Goal: Information Seeking & Learning: Learn about a topic

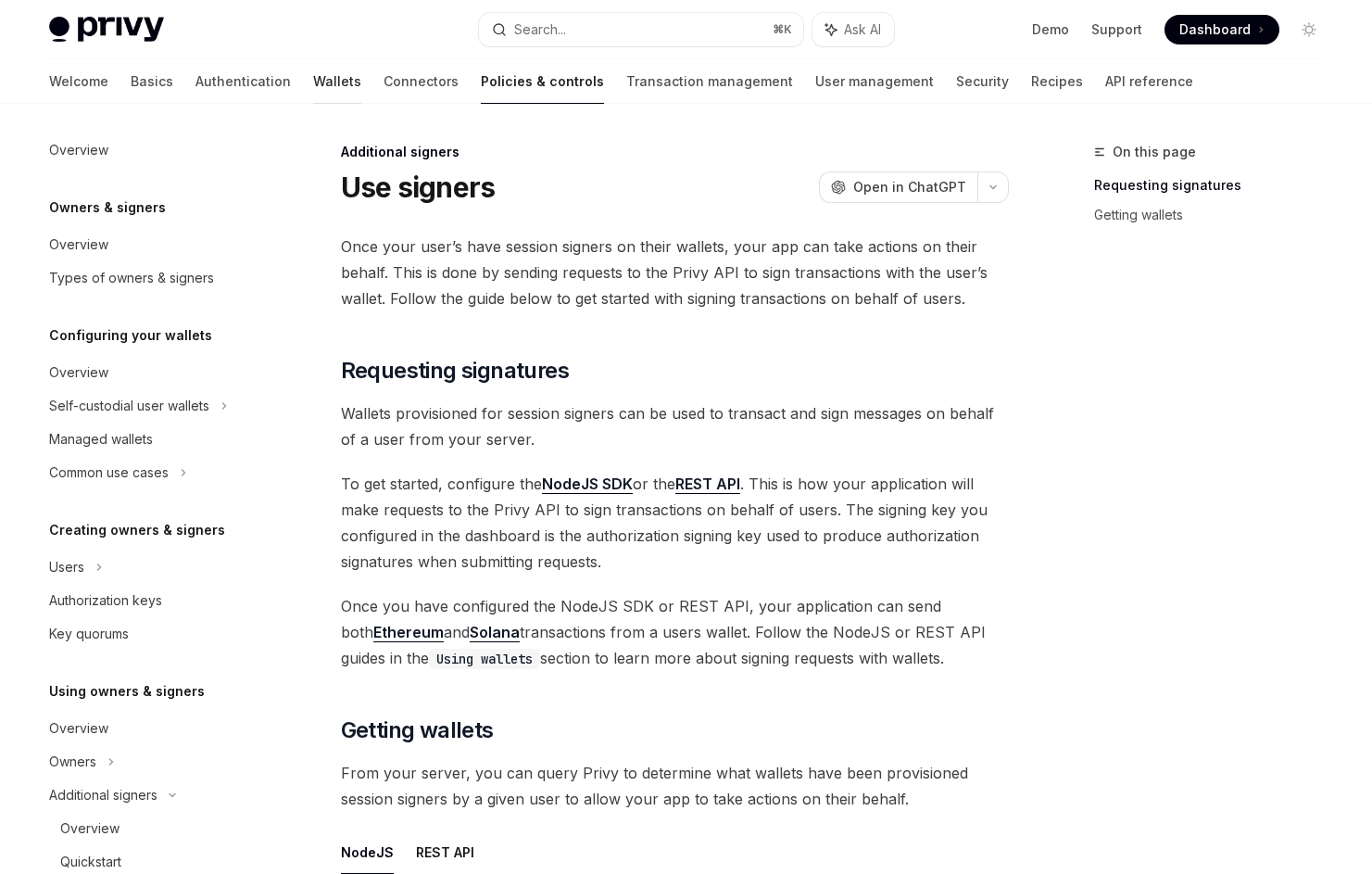
click at [314, 85] on link "Wallets" at bounding box center [338, 81] width 48 height 45
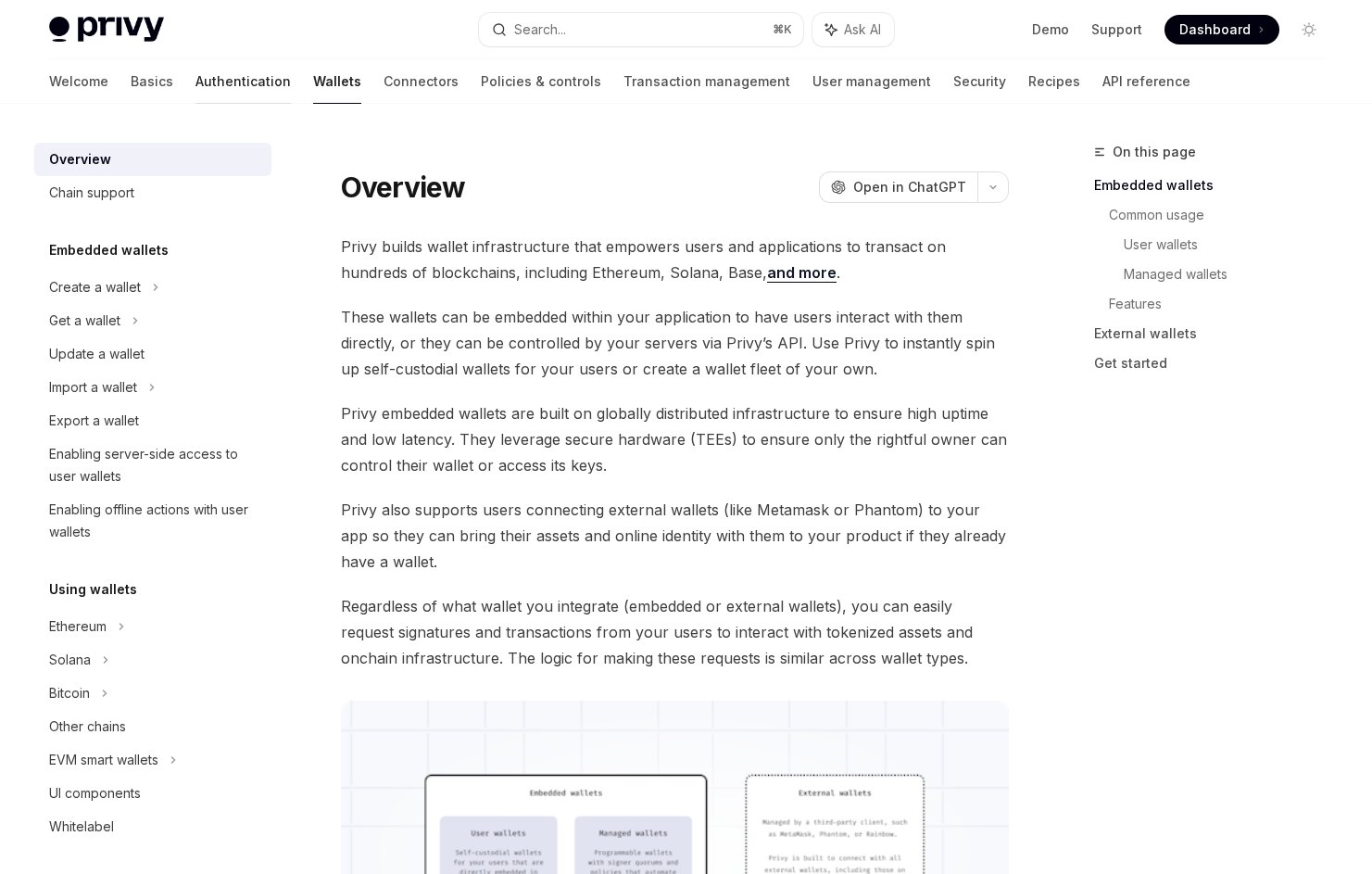
click at [195, 89] on link "Authentication" at bounding box center [243, 81] width 96 height 45
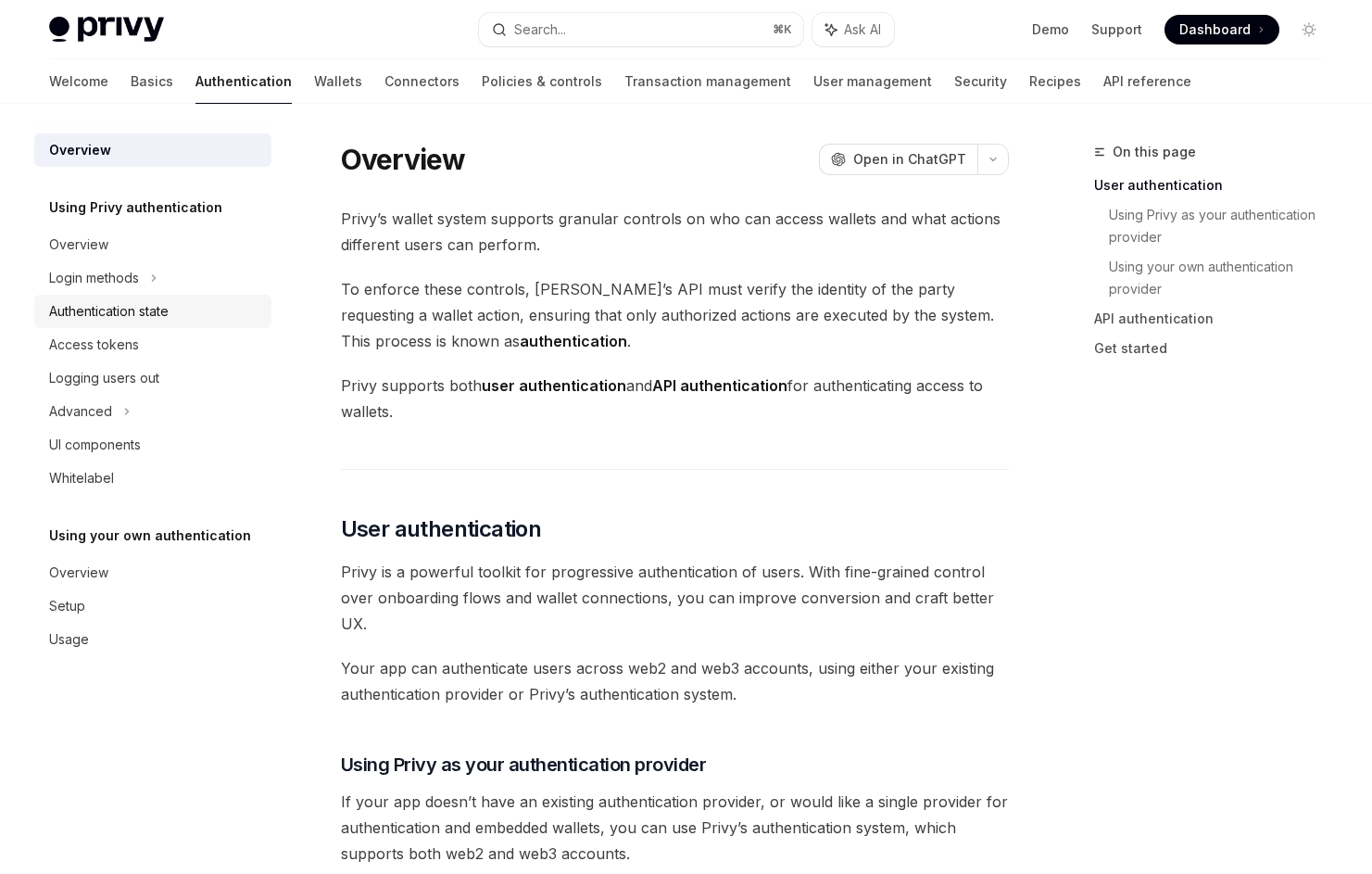
click at [115, 312] on div "Authentication state" at bounding box center [108, 311] width 120 height 22
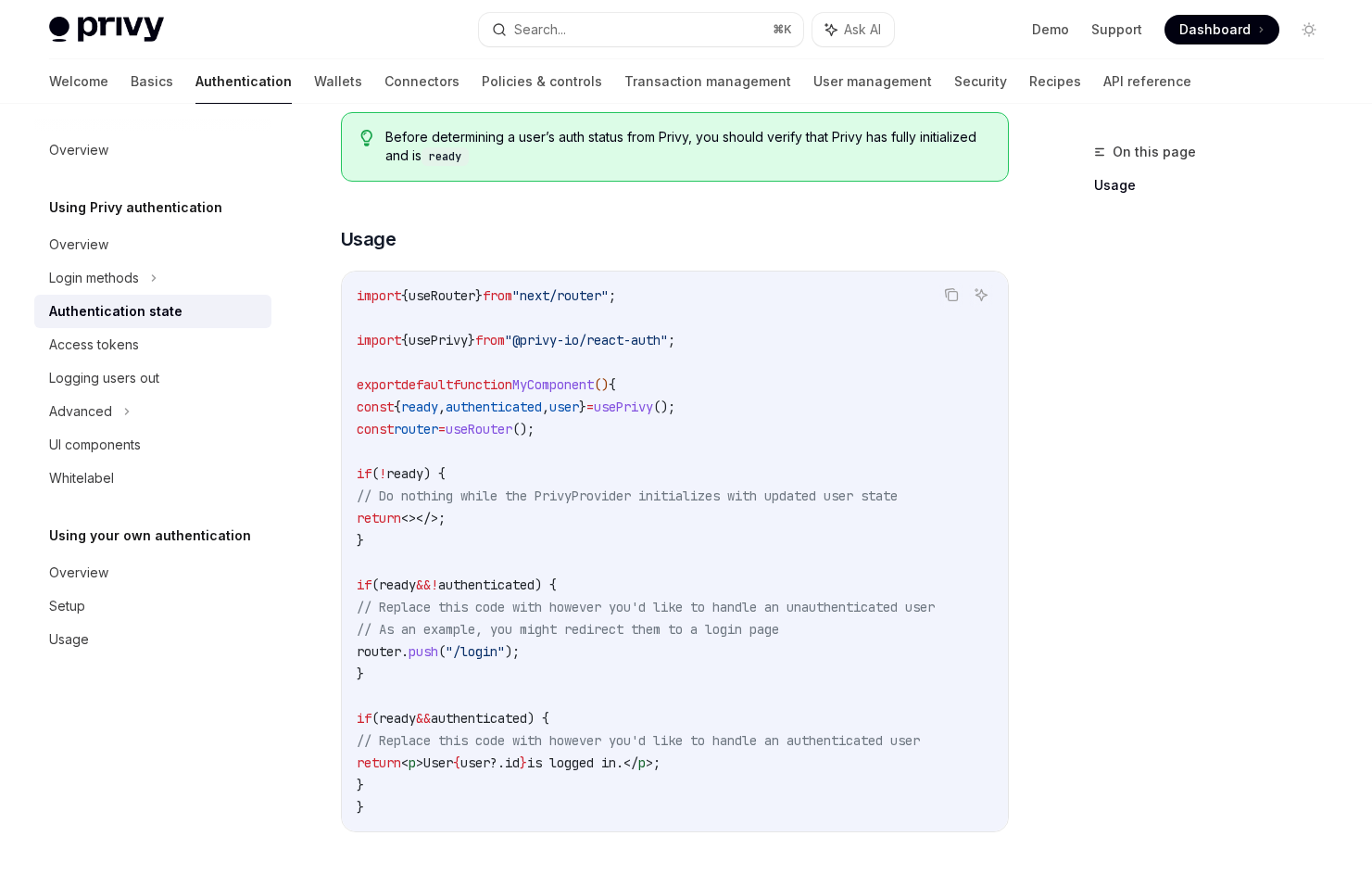
scroll to position [454, 0]
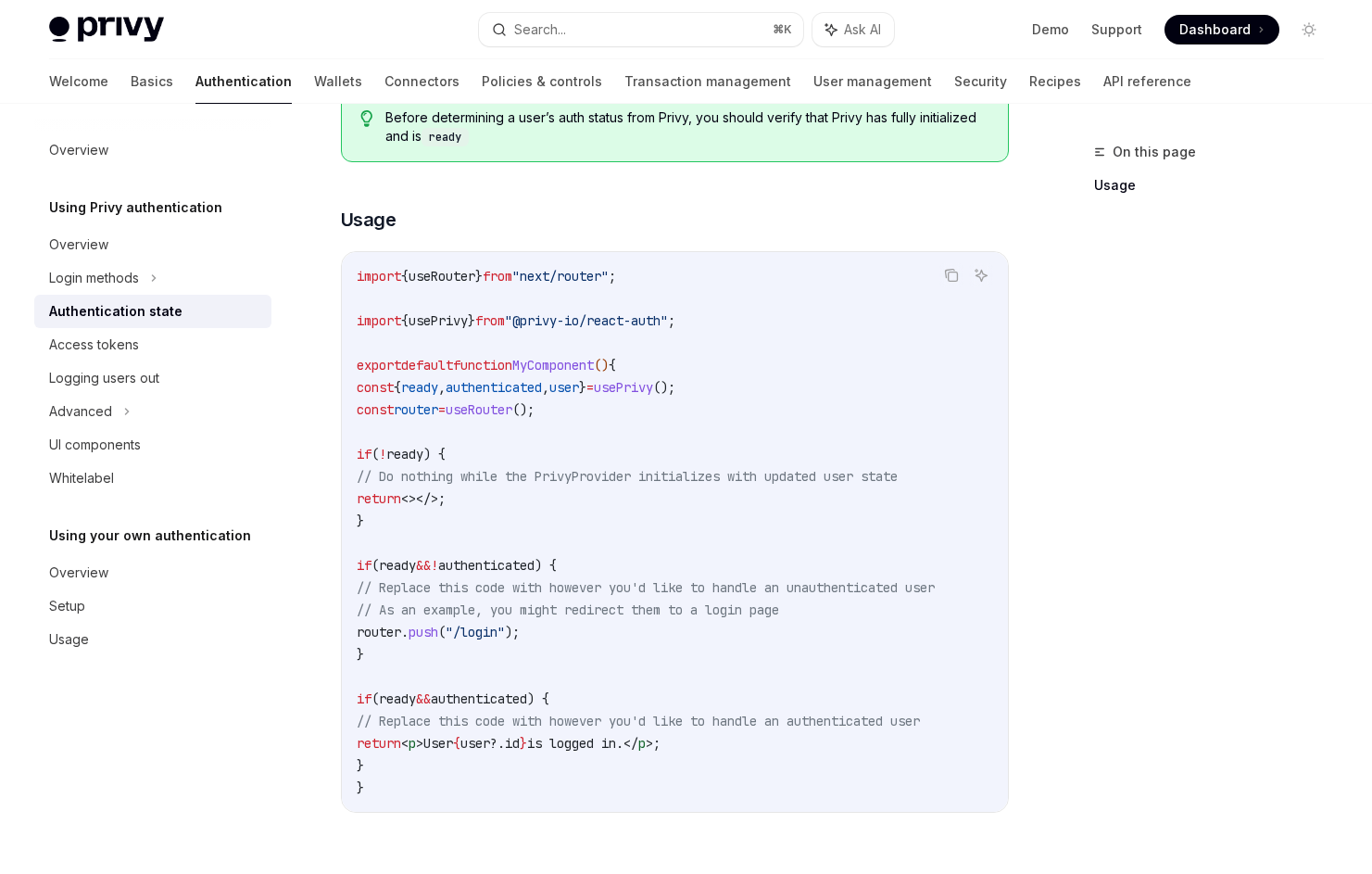
click at [196, 300] on div "Authentication state" at bounding box center [154, 311] width 211 height 22
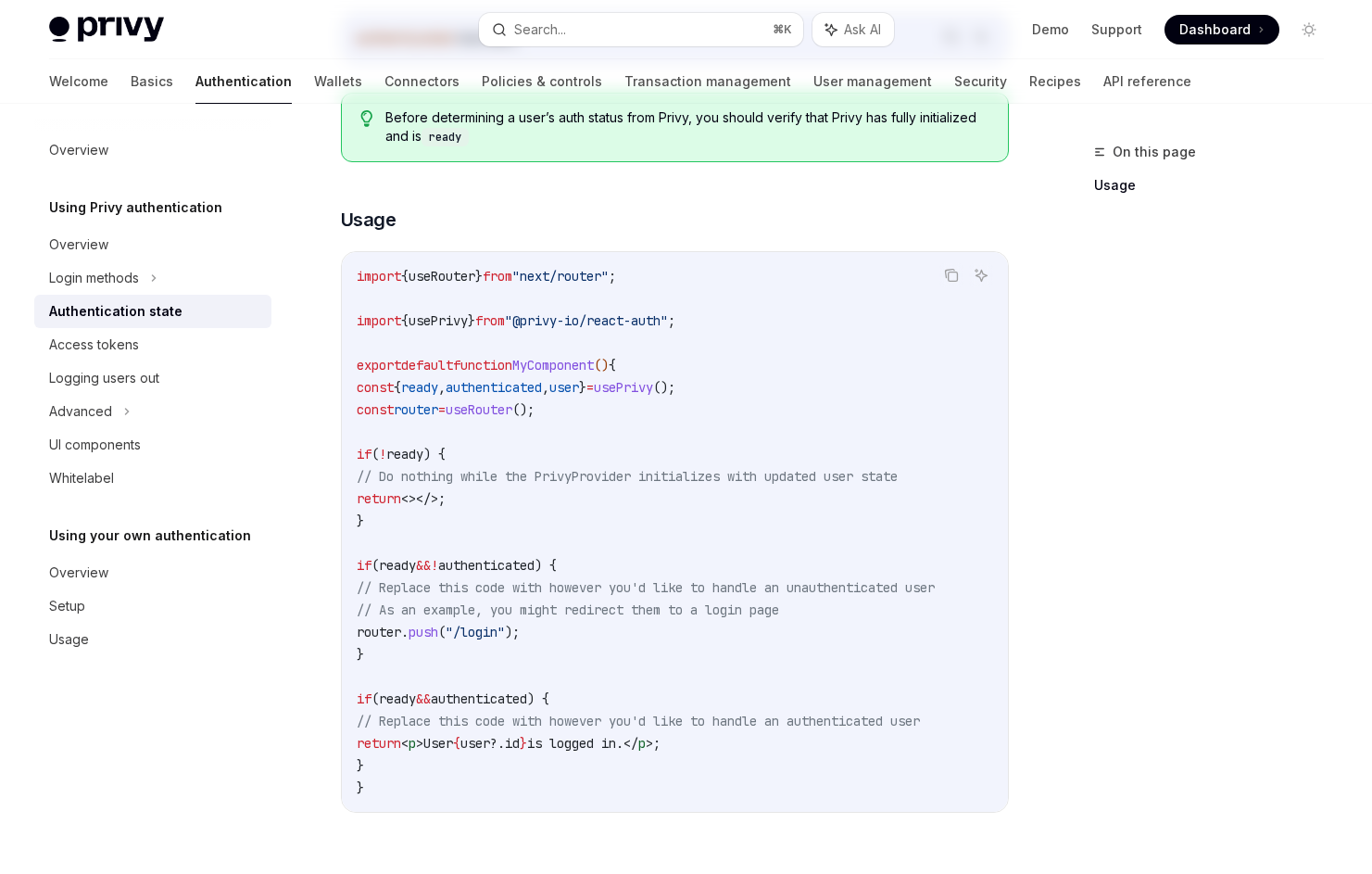
scroll to position [0, 0]
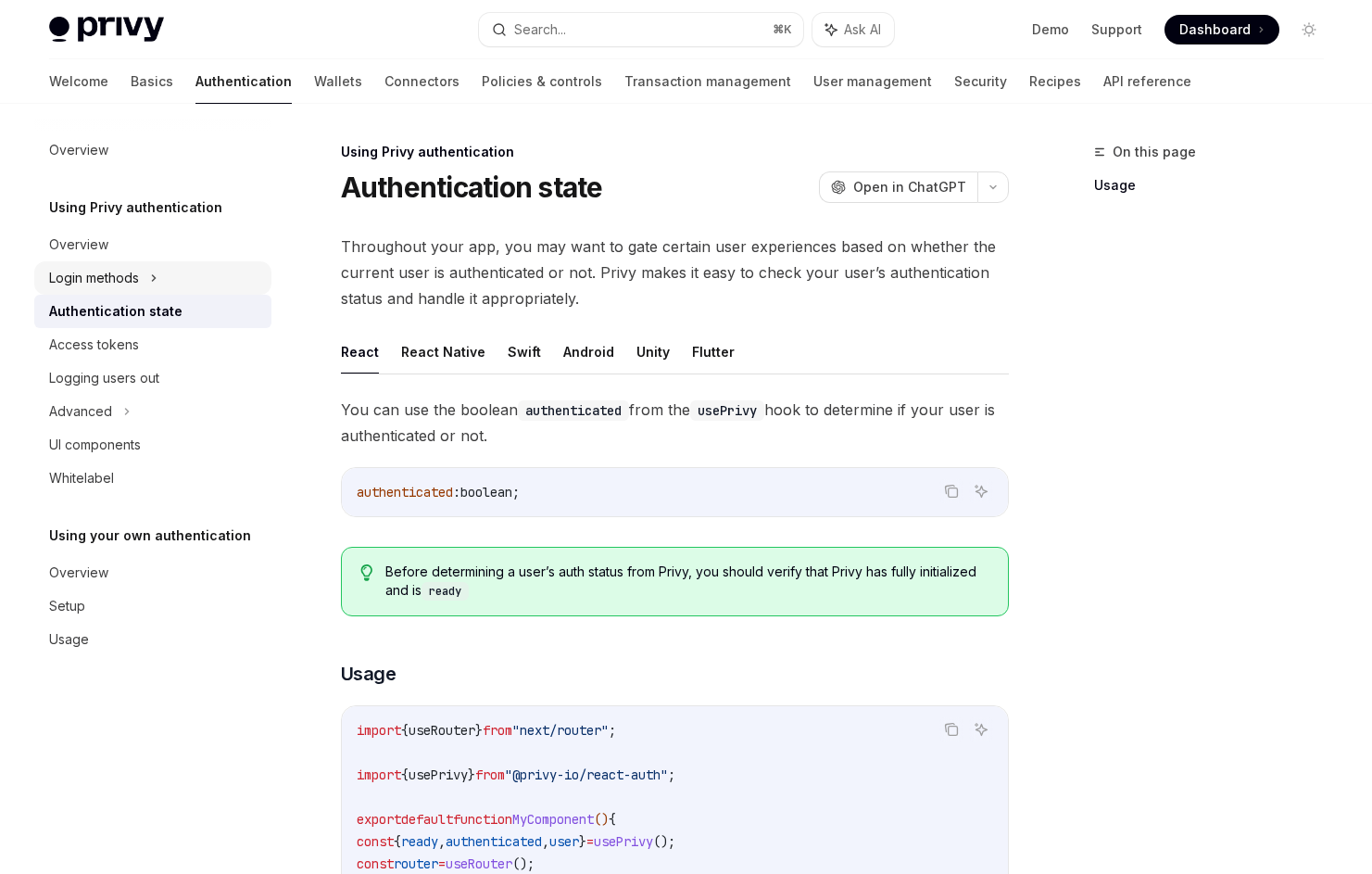
click at [187, 281] on div "Login methods" at bounding box center [153, 277] width 237 height 33
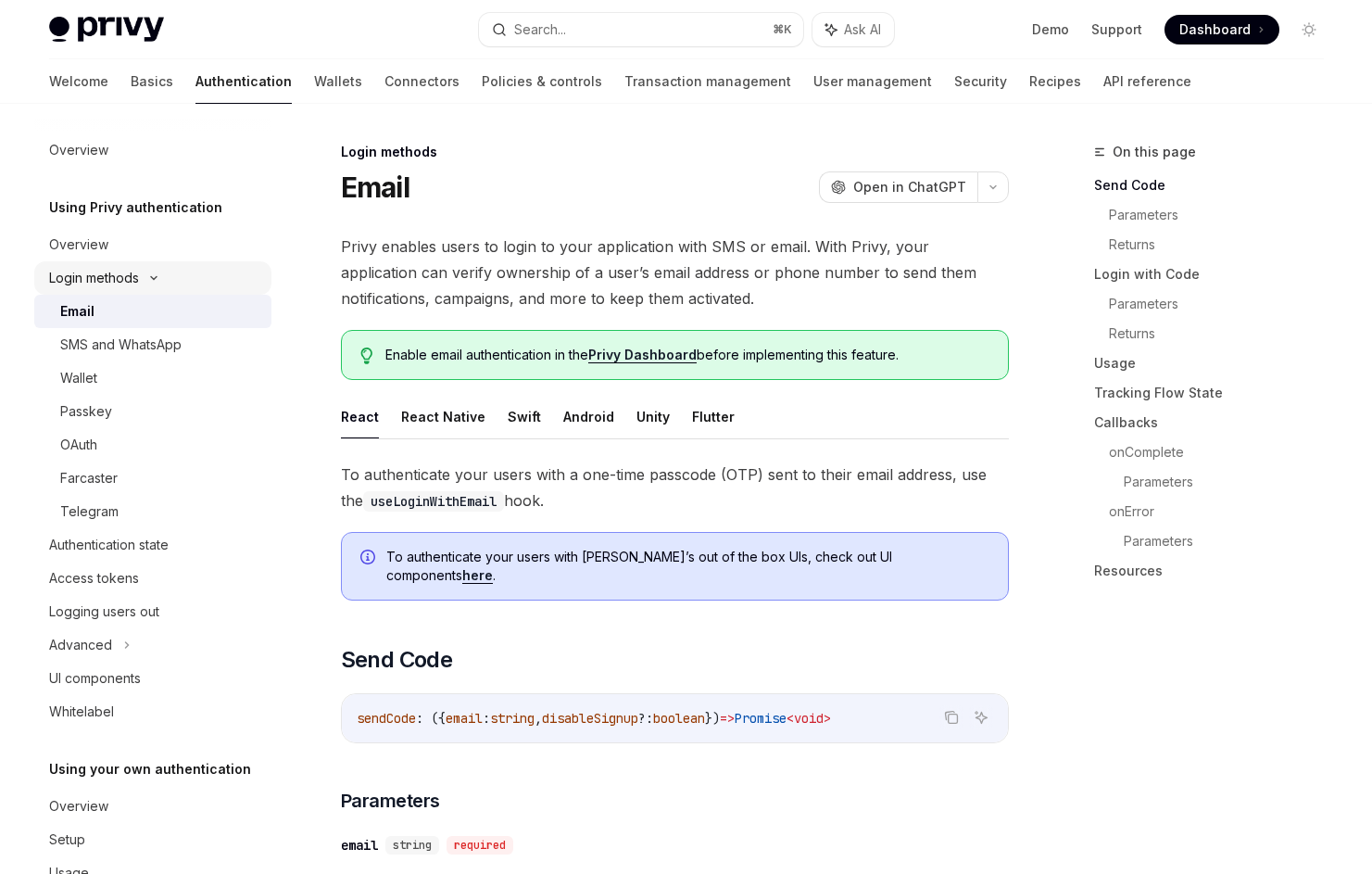
click at [185, 285] on div "Login methods" at bounding box center [153, 277] width 237 height 33
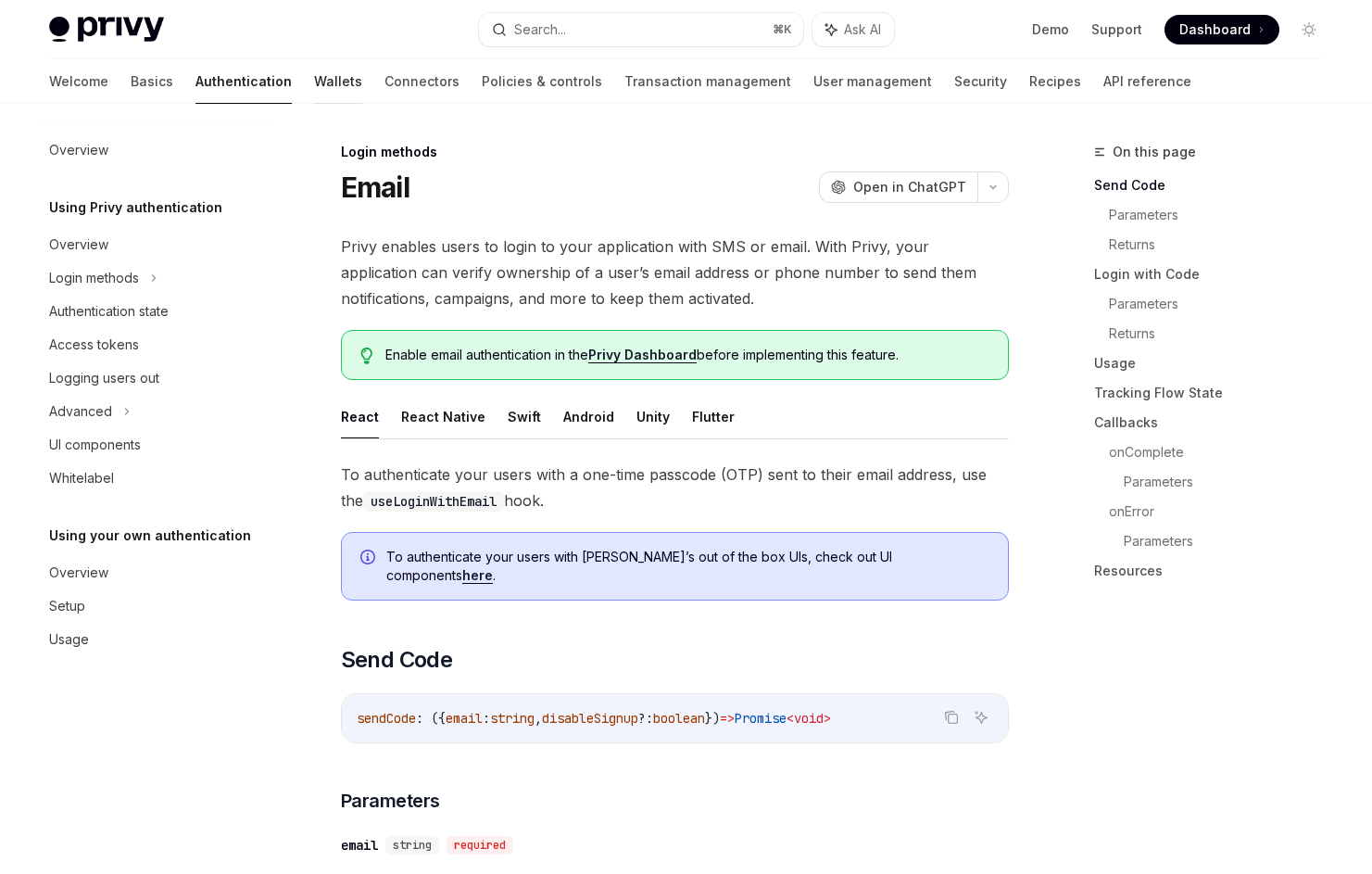
click at [315, 88] on link "Wallets" at bounding box center [338, 81] width 48 height 45
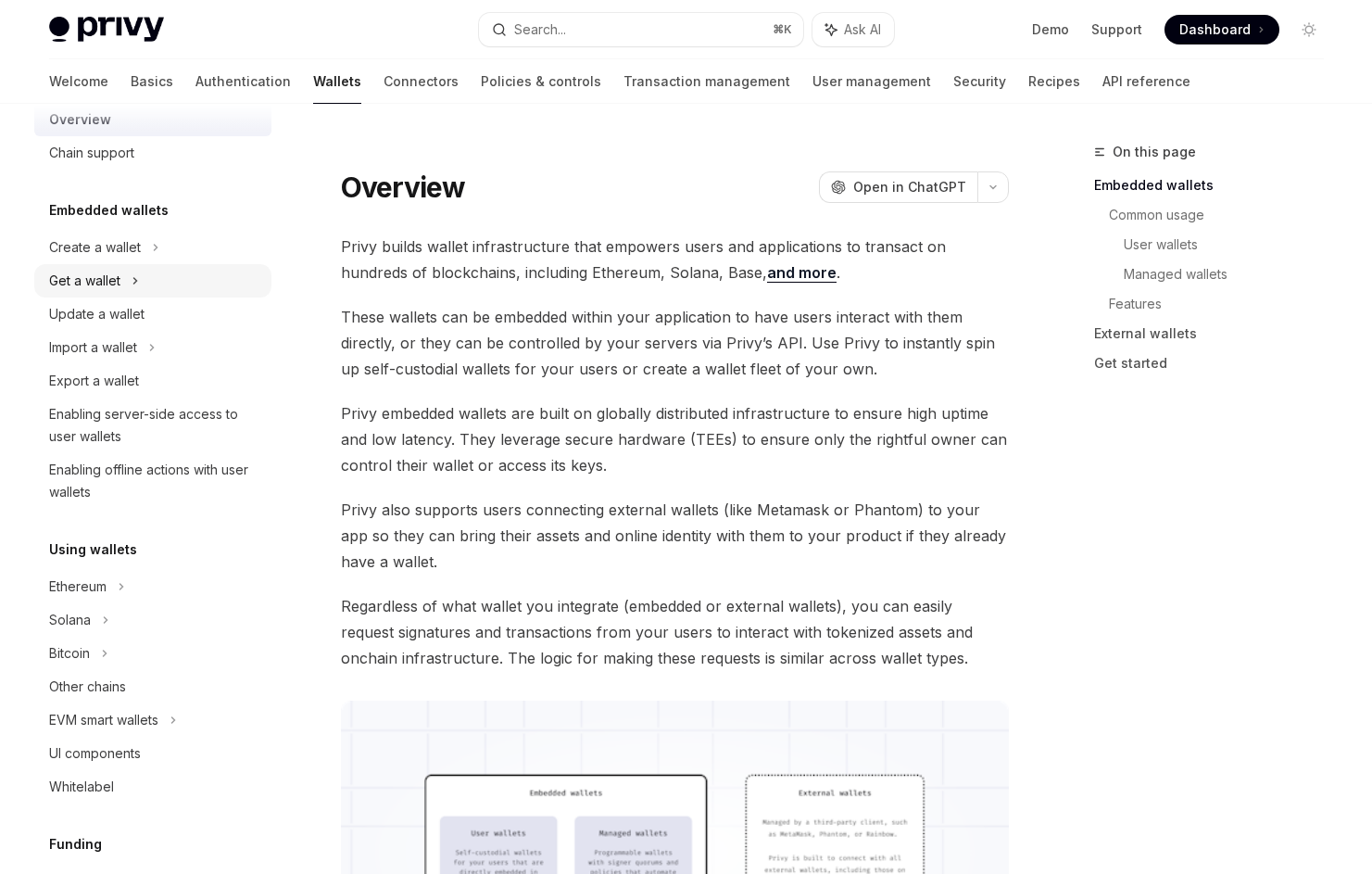
scroll to position [56, 0]
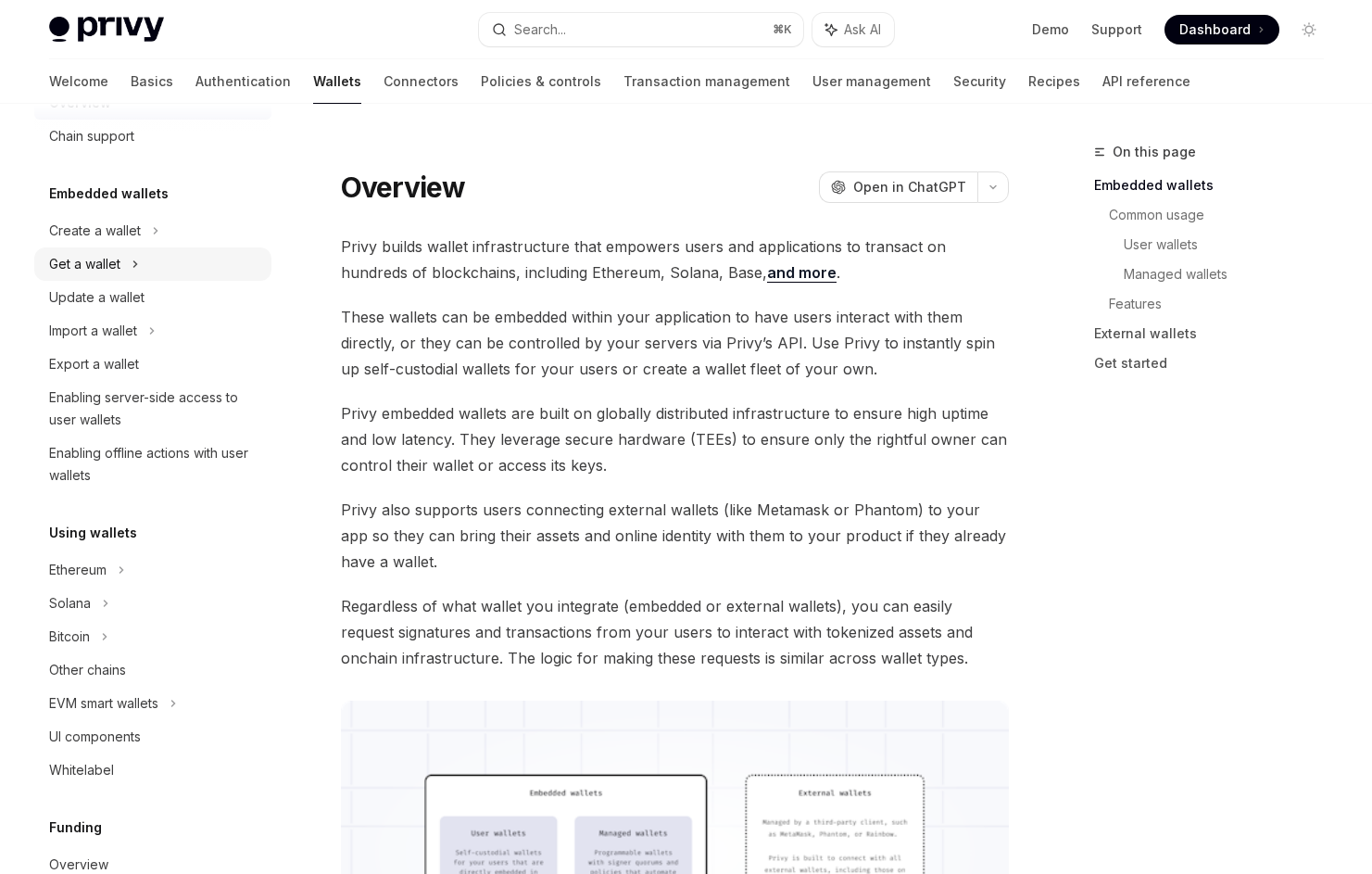
click at [184, 261] on div "Get a wallet" at bounding box center [153, 264] width 237 height 33
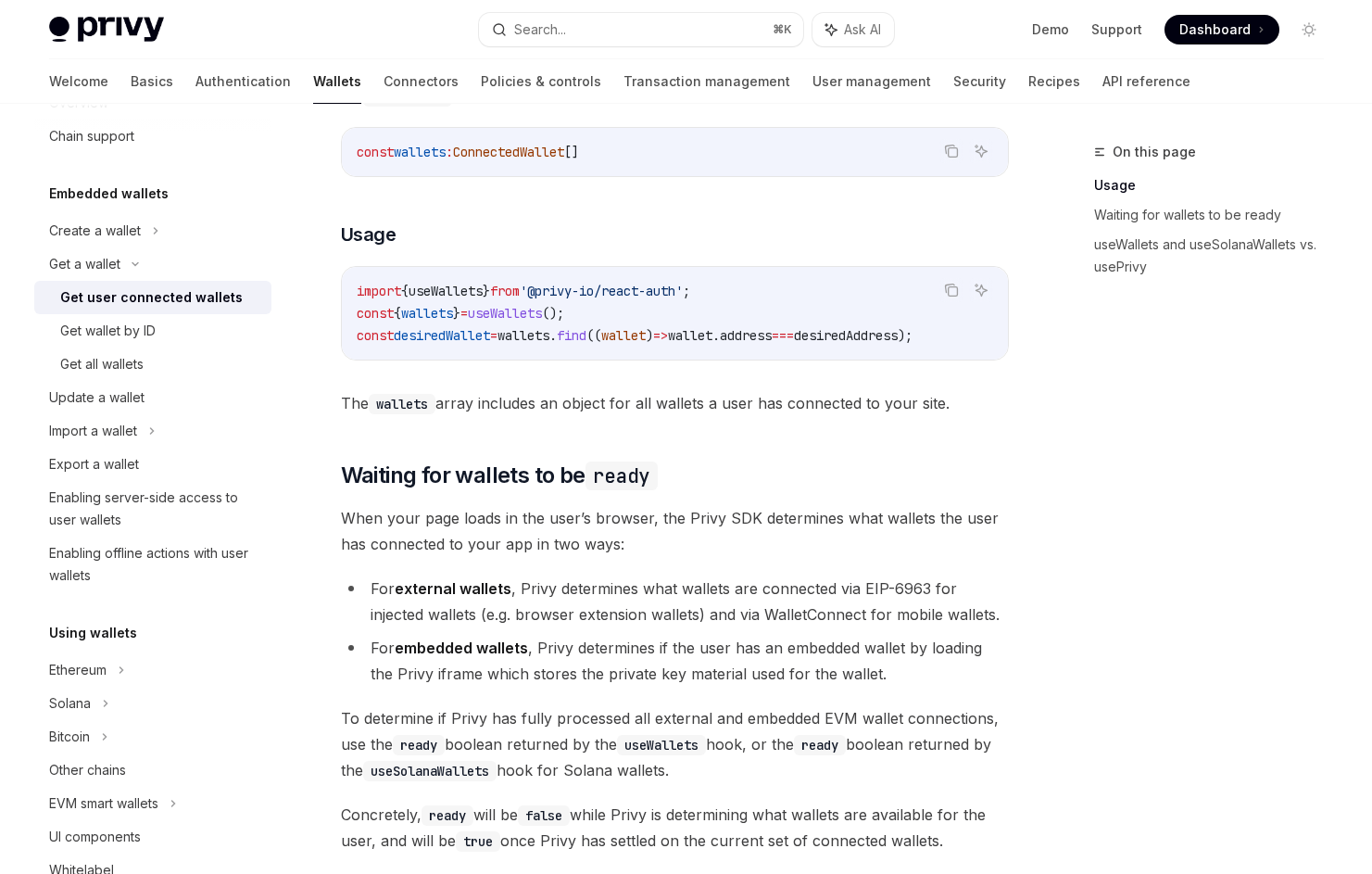
scroll to position [781, 0]
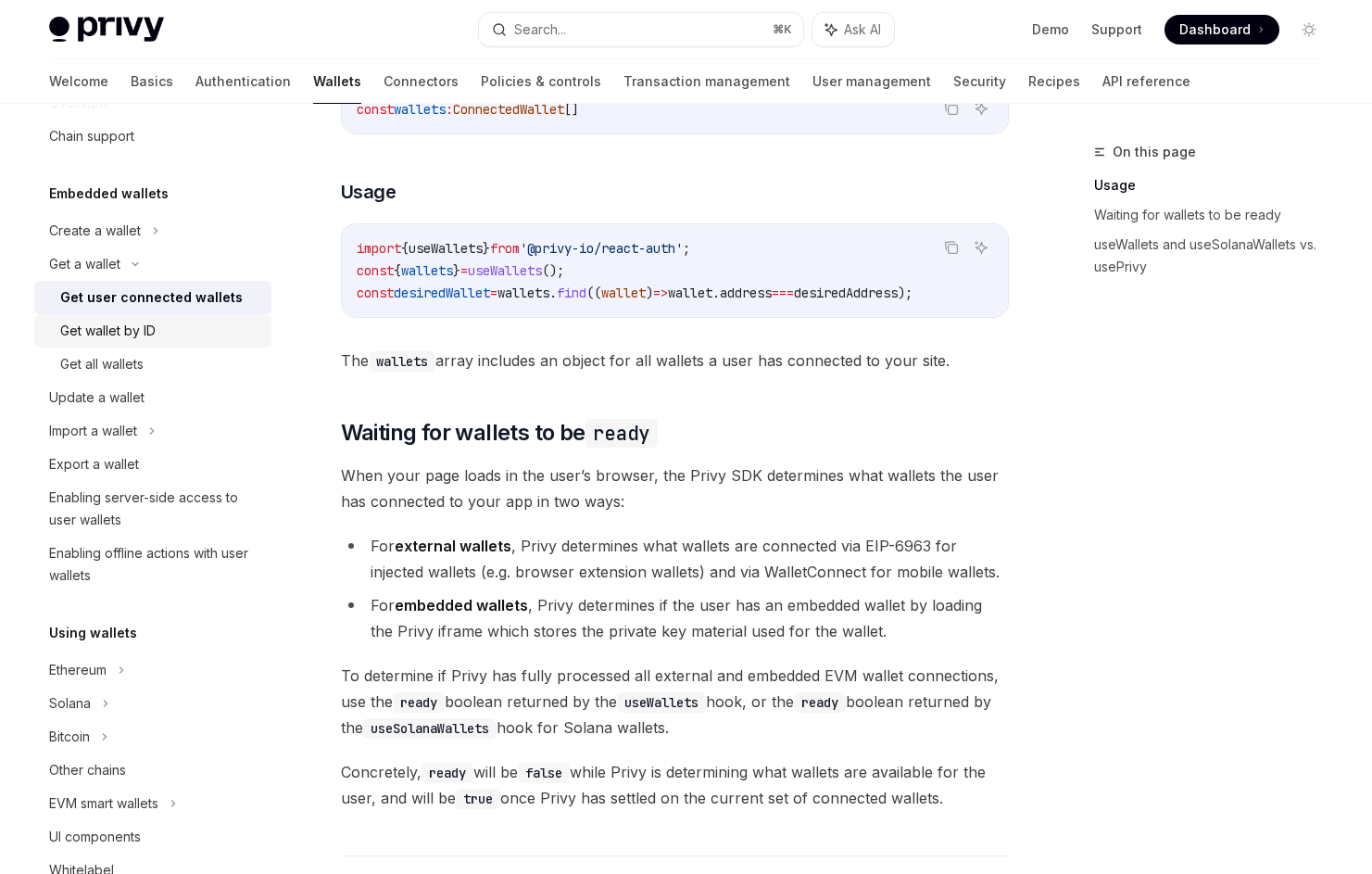
click at [218, 327] on div "Get wallet by ID" at bounding box center [160, 330] width 200 height 22
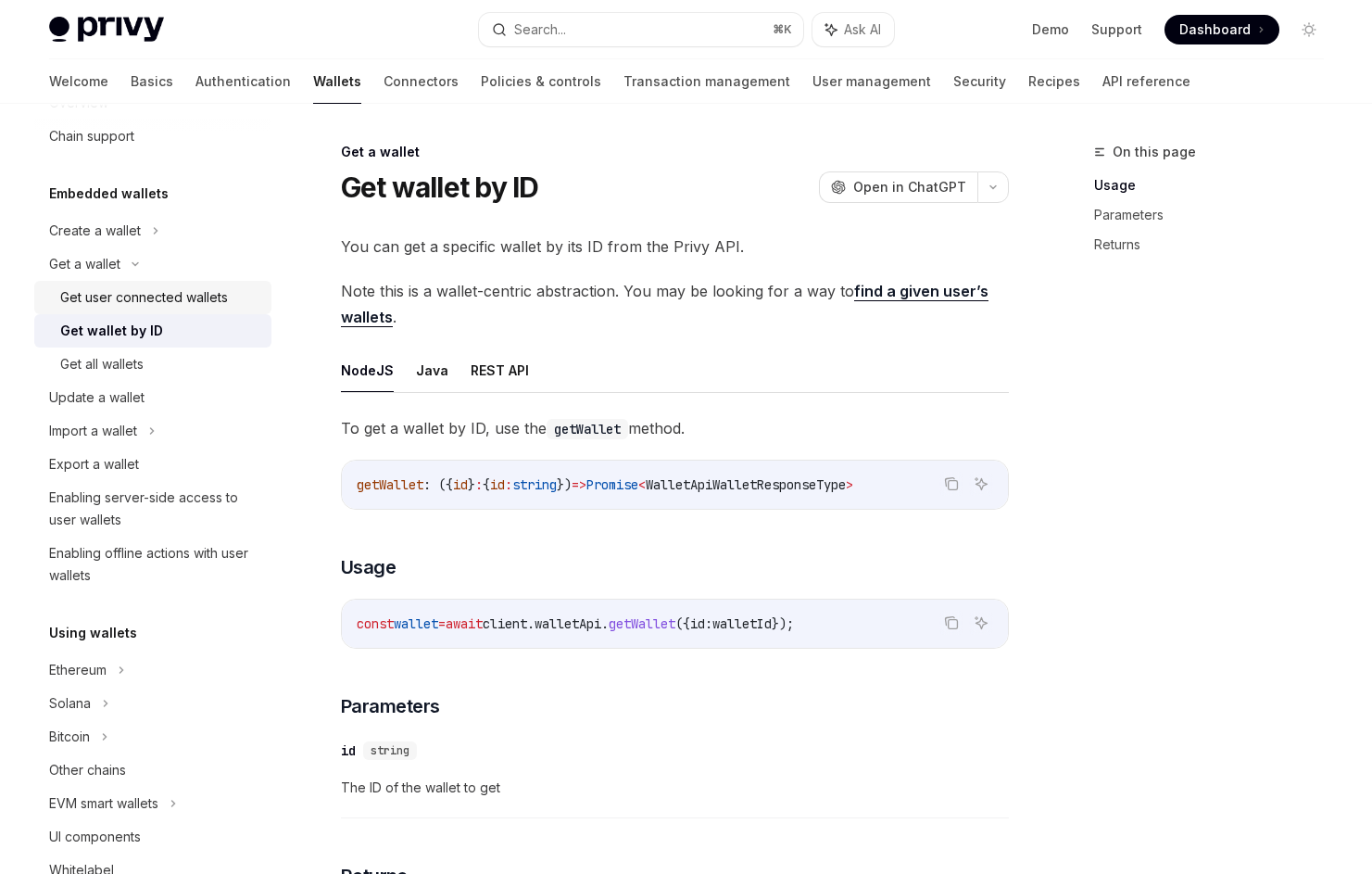
click at [214, 310] on link "Get user connected wallets" at bounding box center [153, 297] width 237 height 33
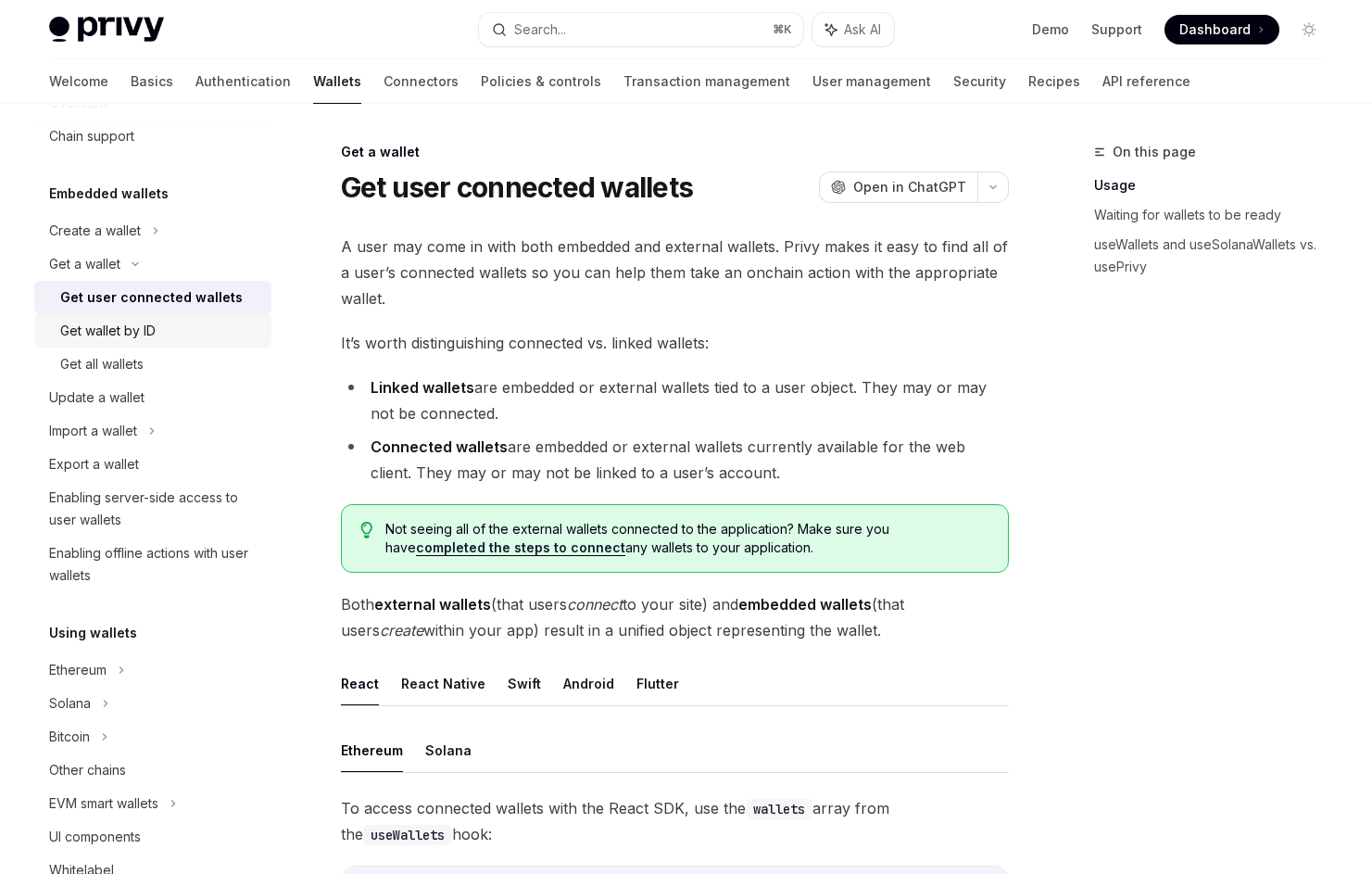
click at [116, 328] on div "Get wallet by ID" at bounding box center [108, 330] width 96 height 22
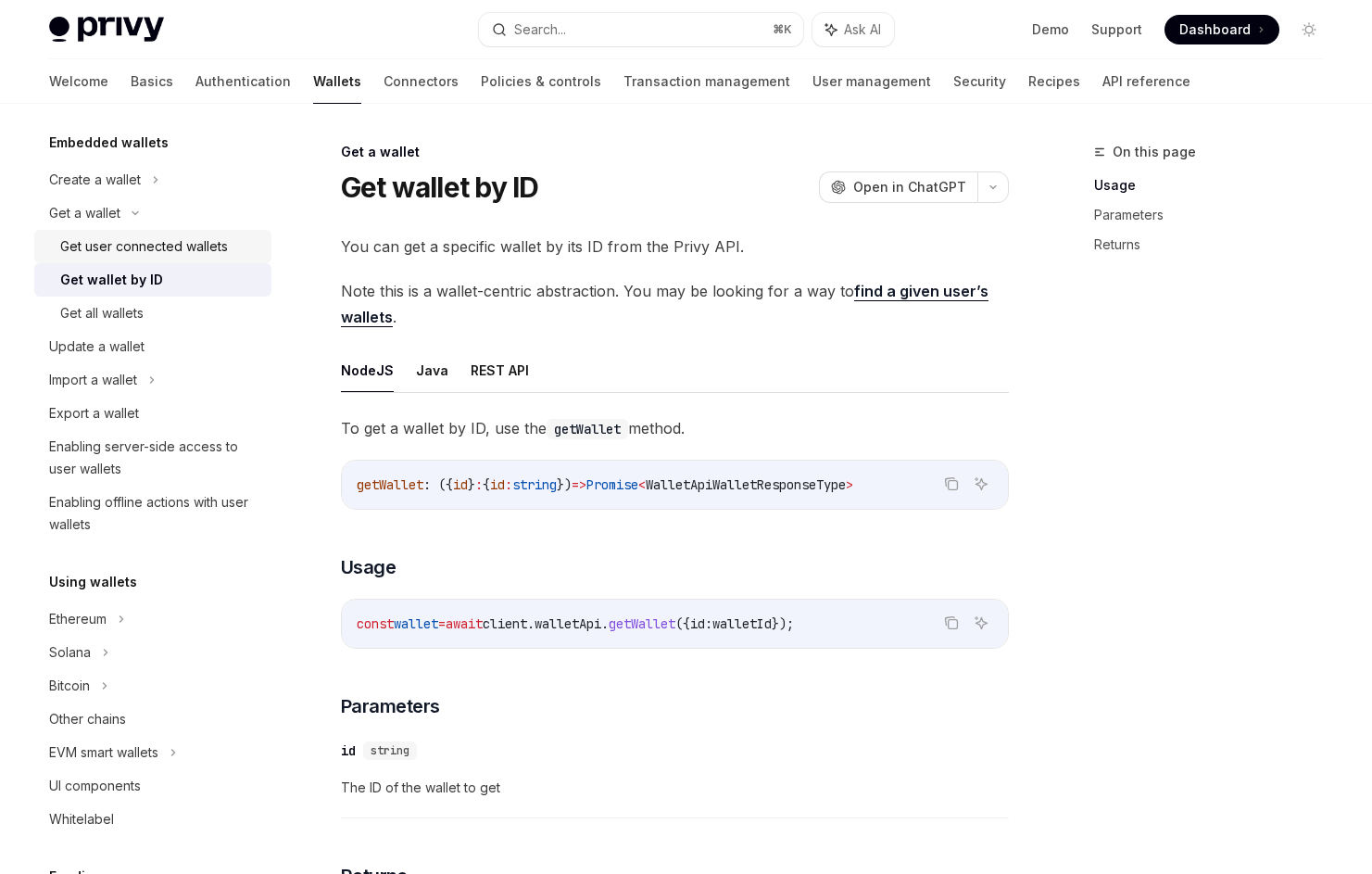
click at [168, 247] on div "Get user connected wallets" at bounding box center [143, 246] width 167 height 22
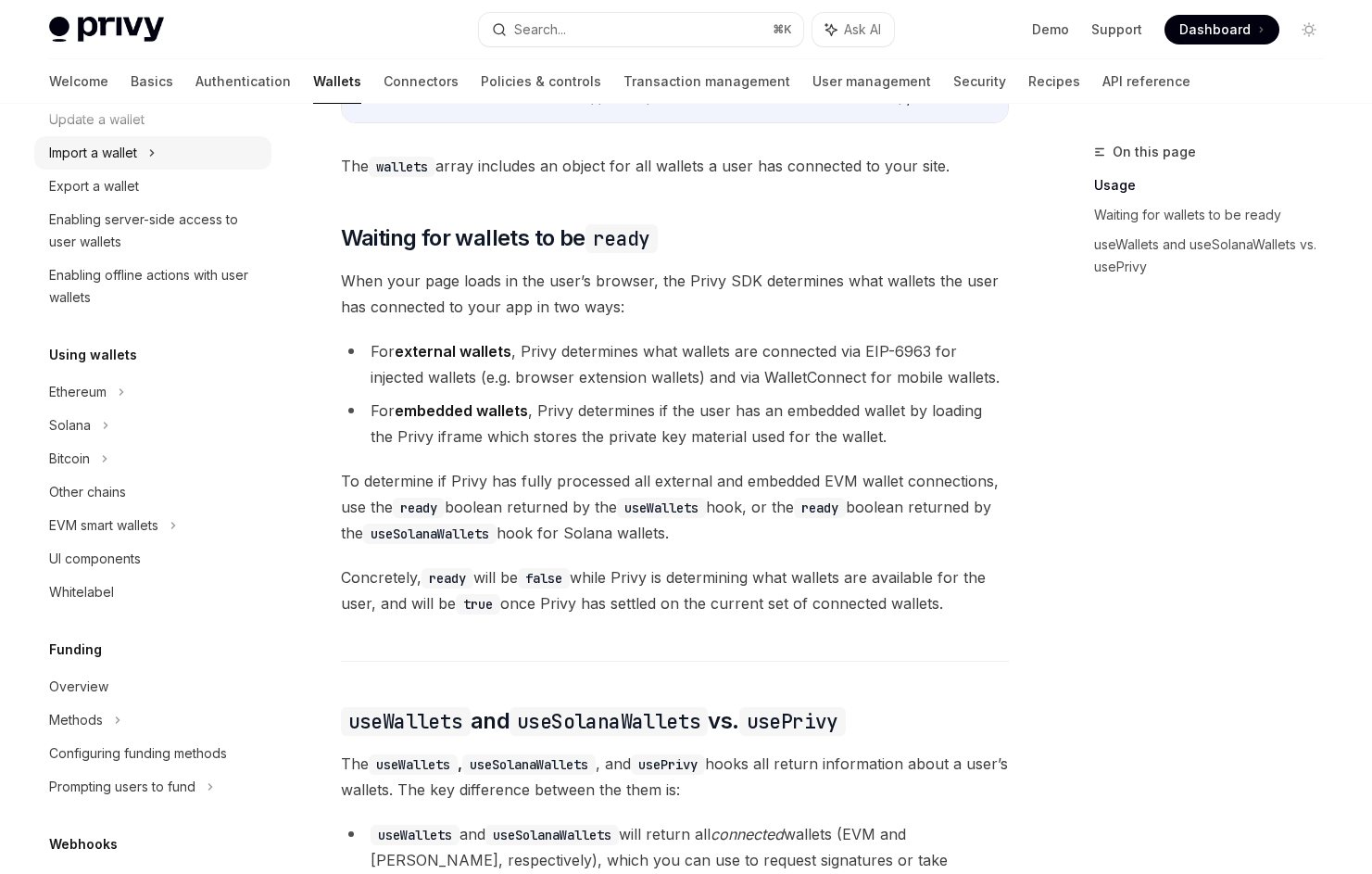
scroll to position [347, 0]
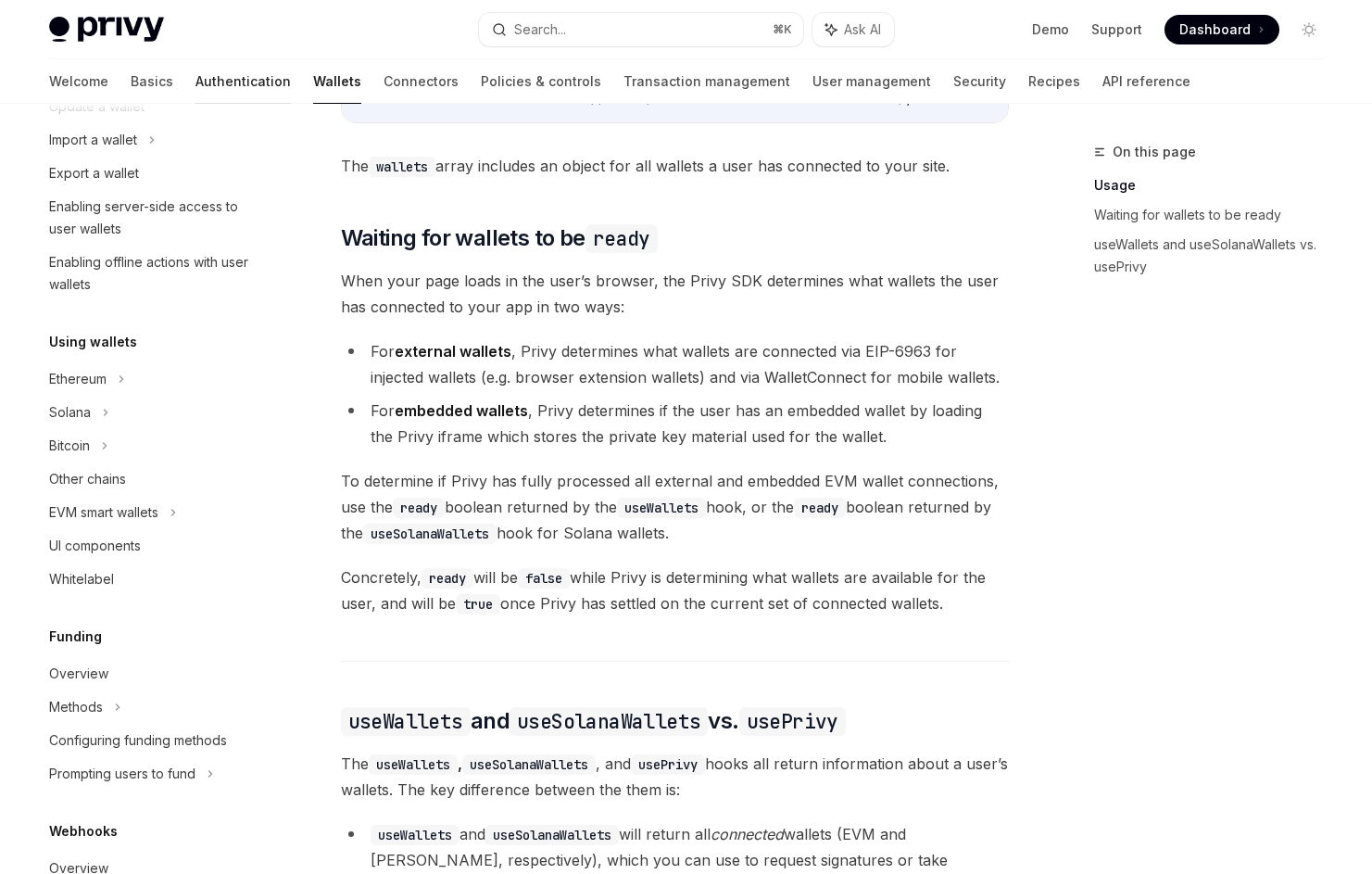
click at [195, 80] on link "Authentication" at bounding box center [243, 81] width 96 height 45
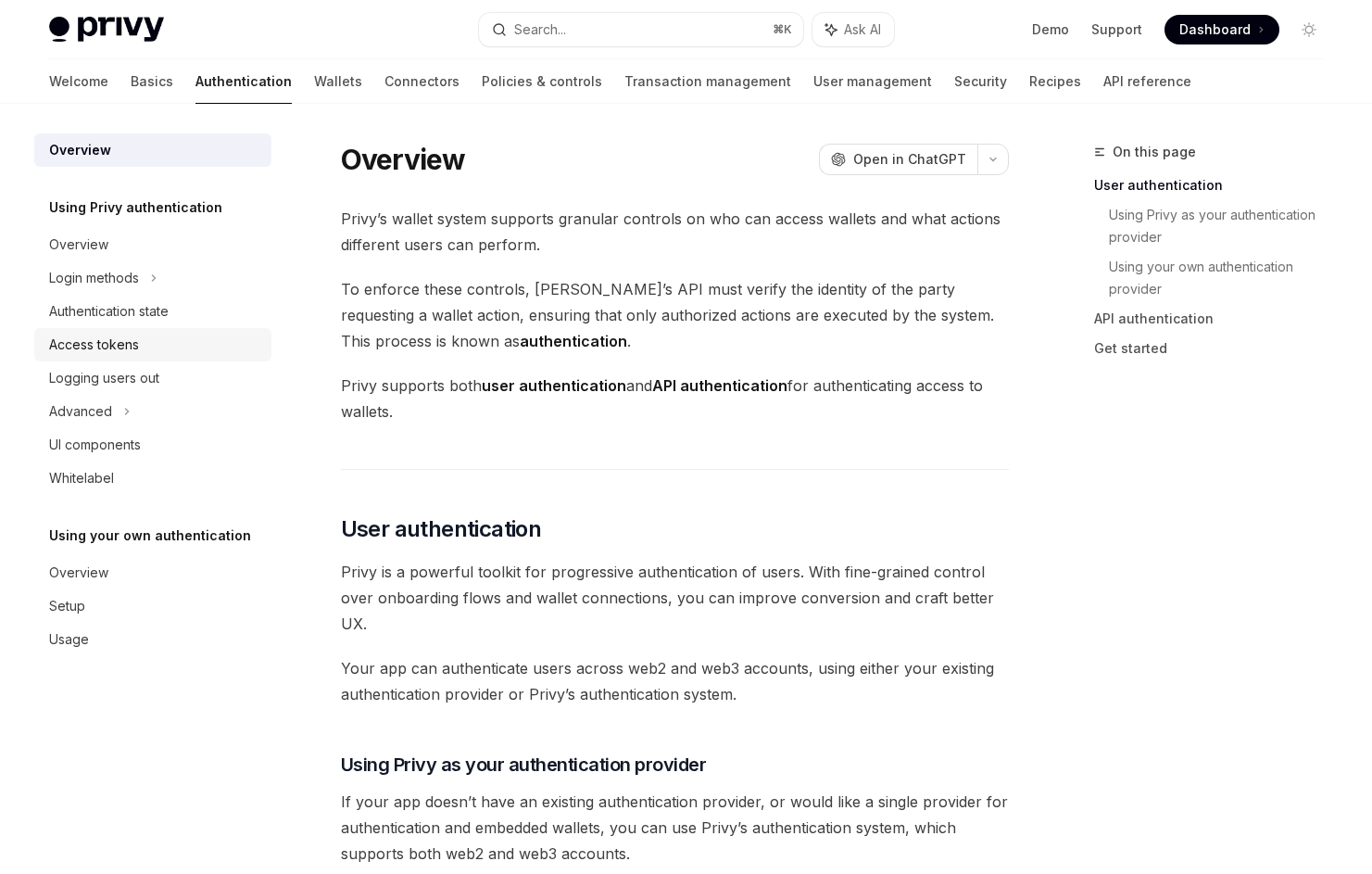
click at [136, 342] on div "Access tokens" at bounding box center [94, 344] width 90 height 22
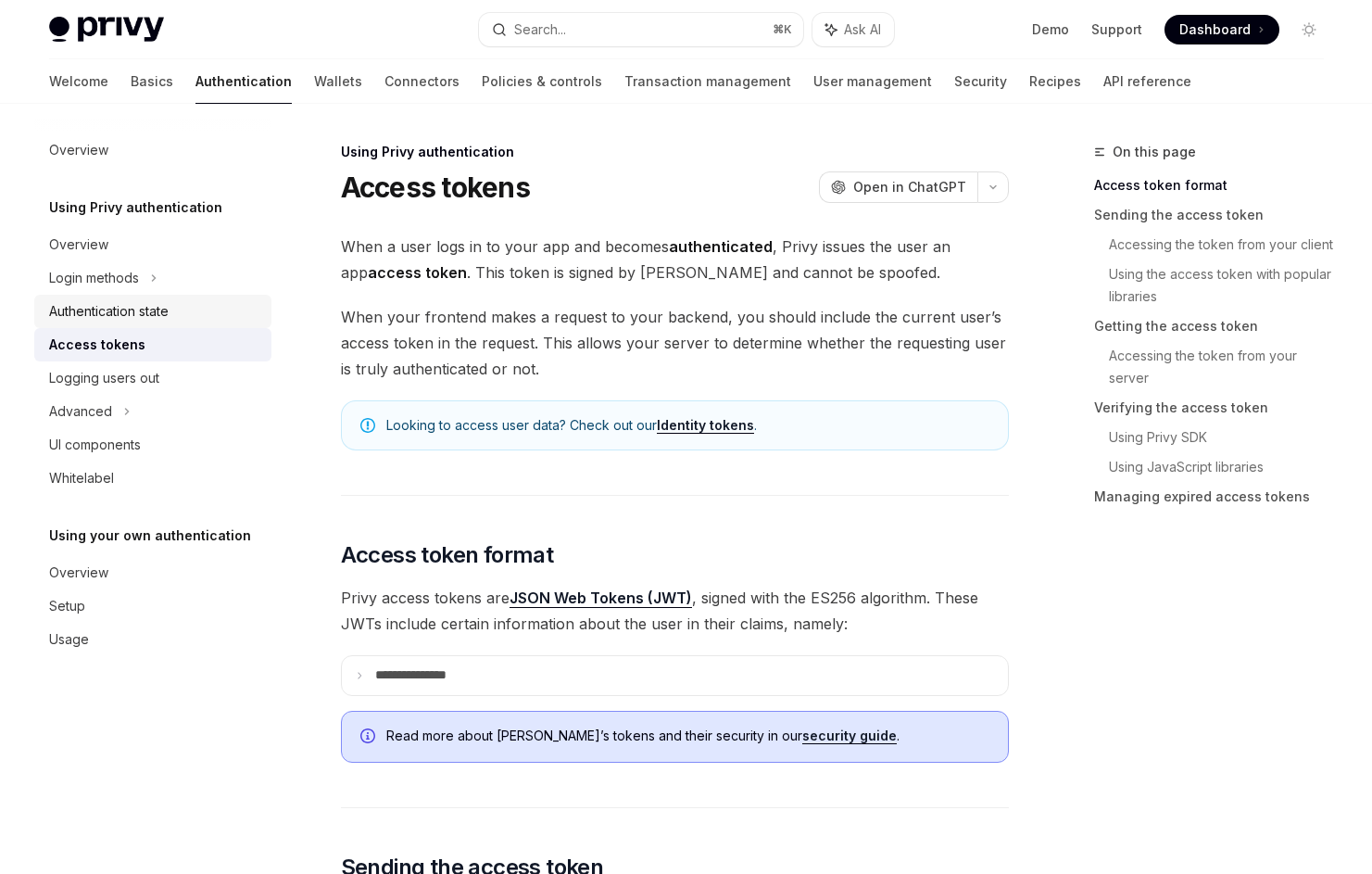
click at [151, 316] on div "Authentication state" at bounding box center [108, 311] width 120 height 22
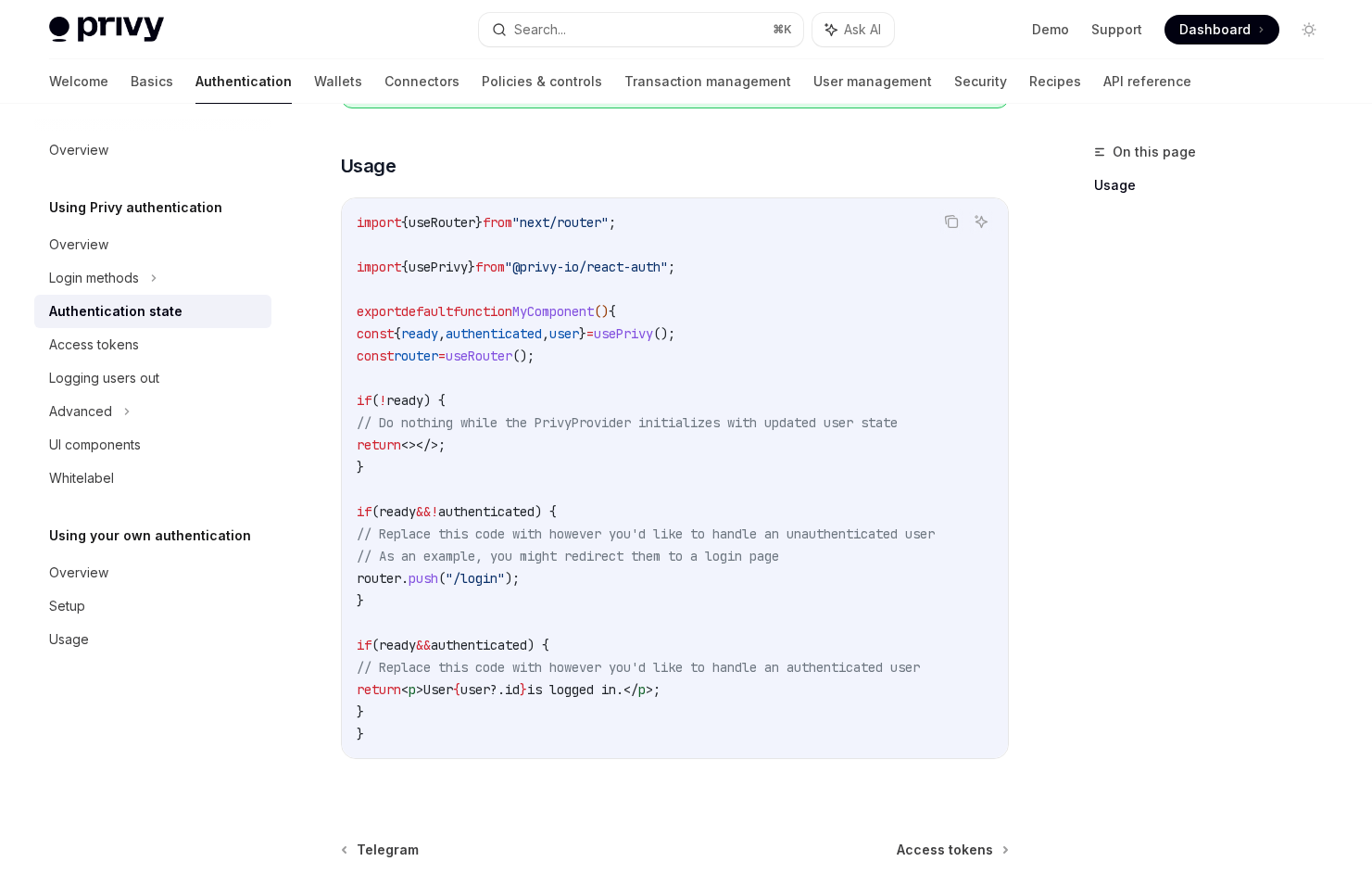
scroll to position [436, 0]
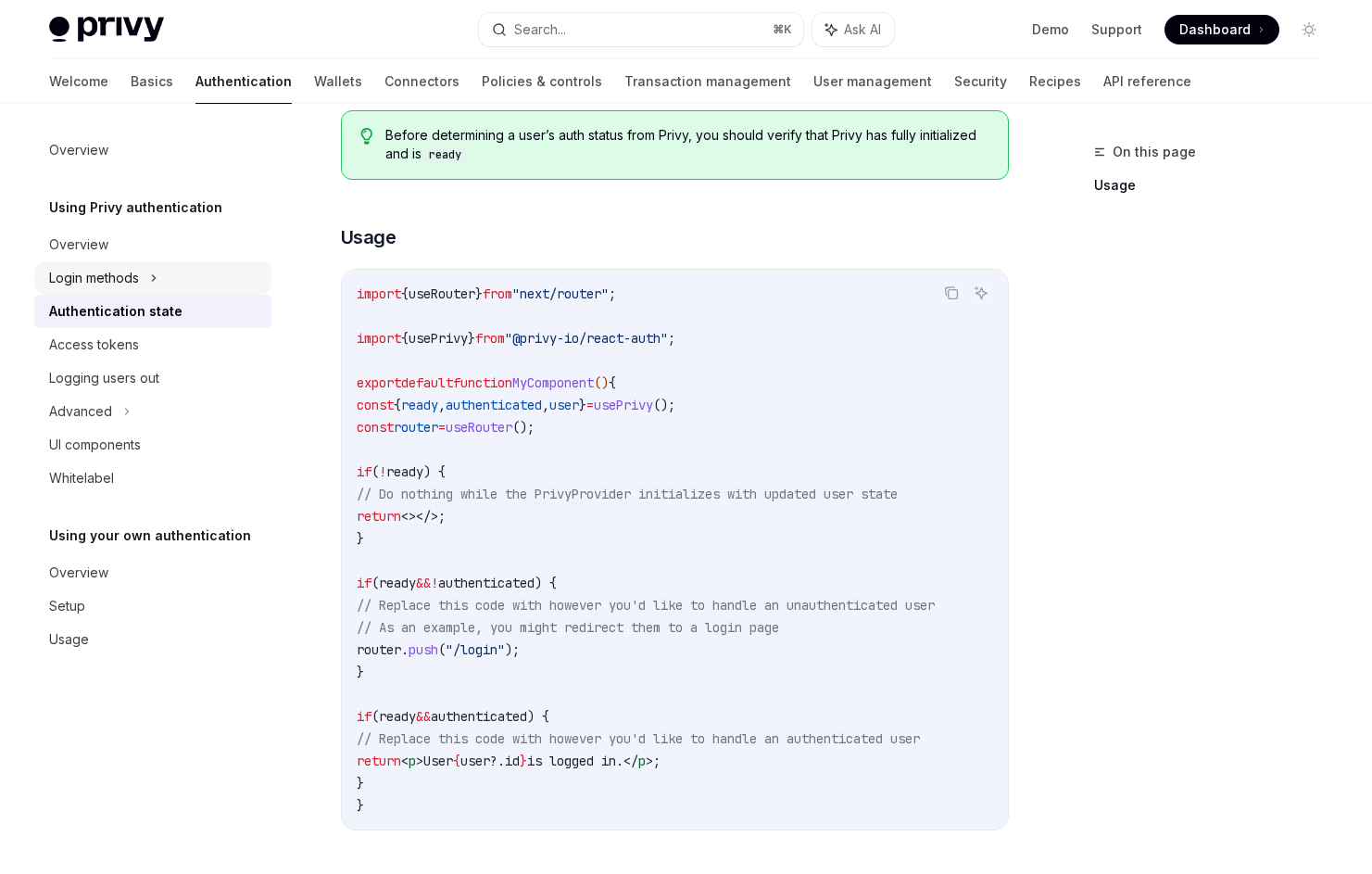
click at [189, 279] on div "Login methods" at bounding box center [153, 277] width 237 height 33
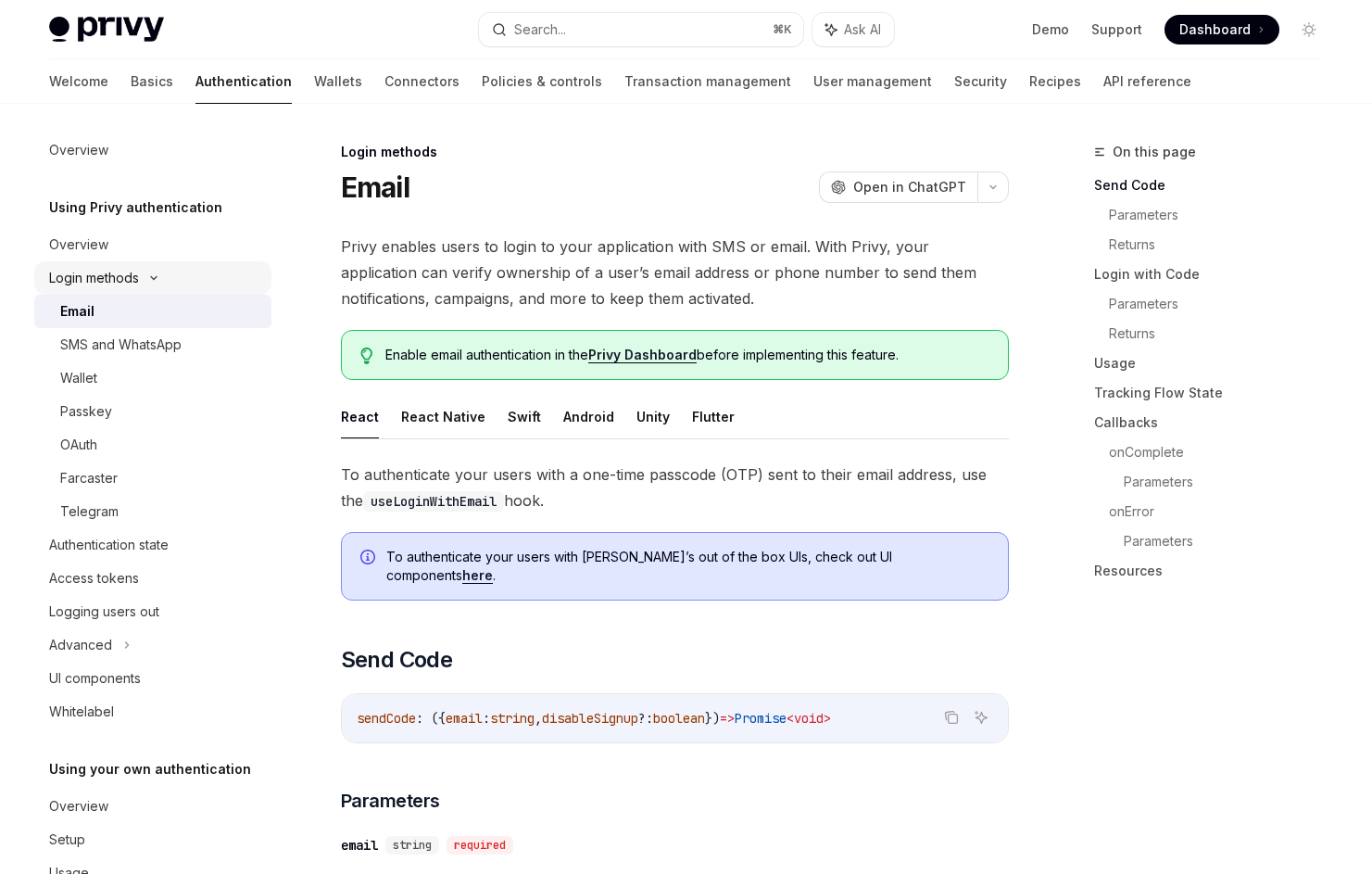
click at [178, 275] on div "Login methods" at bounding box center [153, 277] width 237 height 33
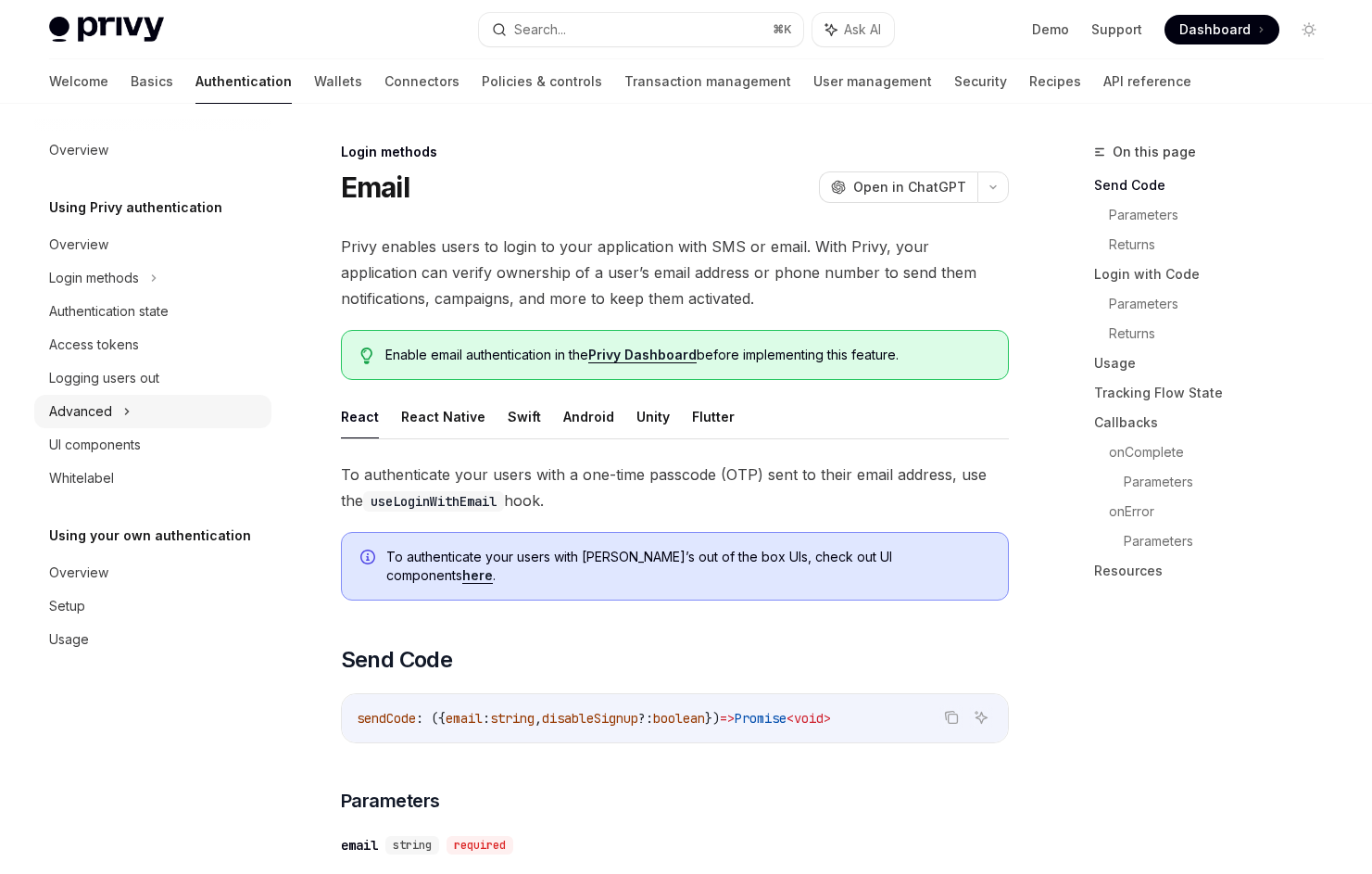
click at [137, 424] on div "Advanced" at bounding box center [153, 411] width 237 height 33
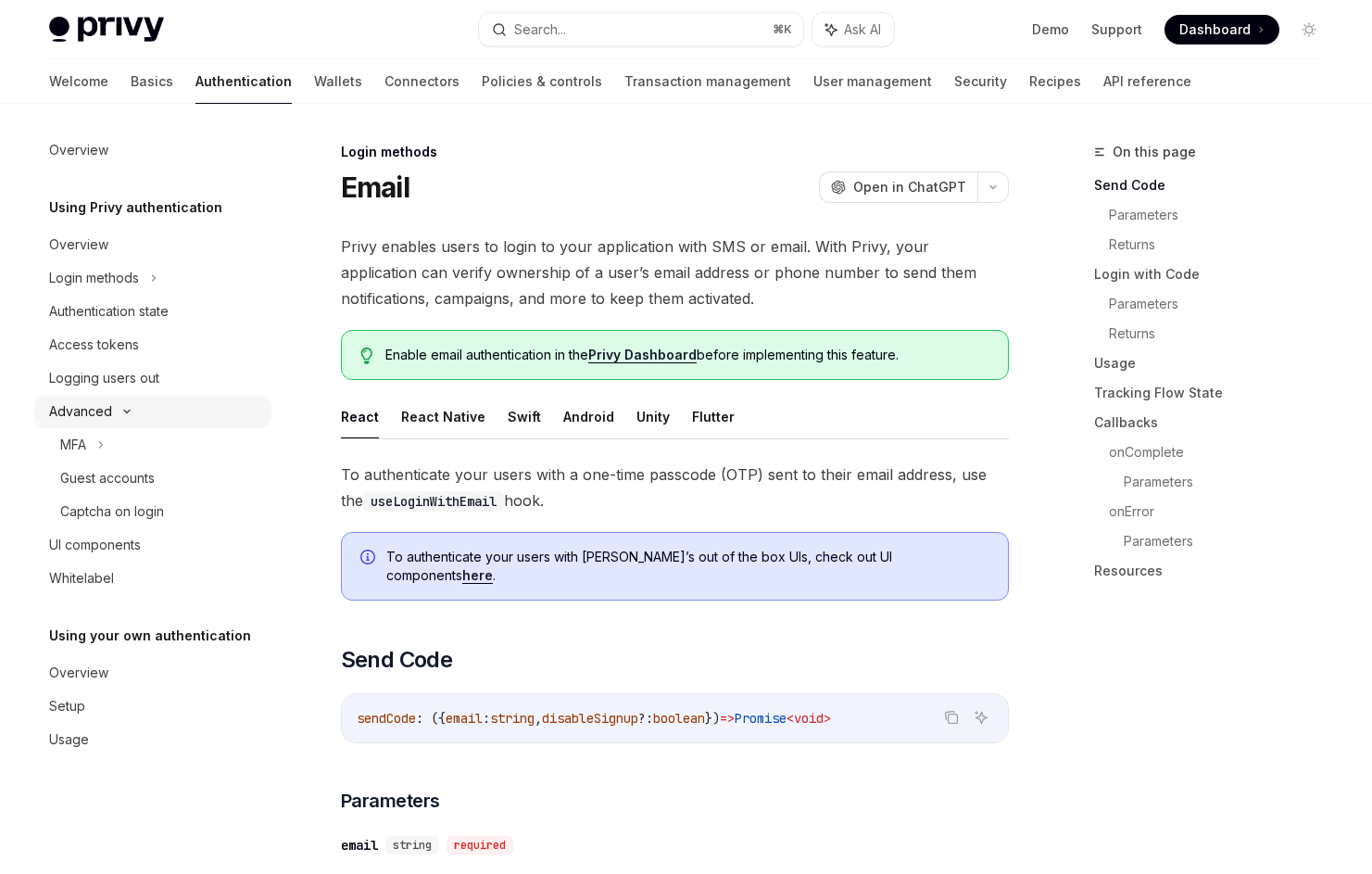
click at [137, 413] on div "Advanced" at bounding box center [153, 411] width 237 height 33
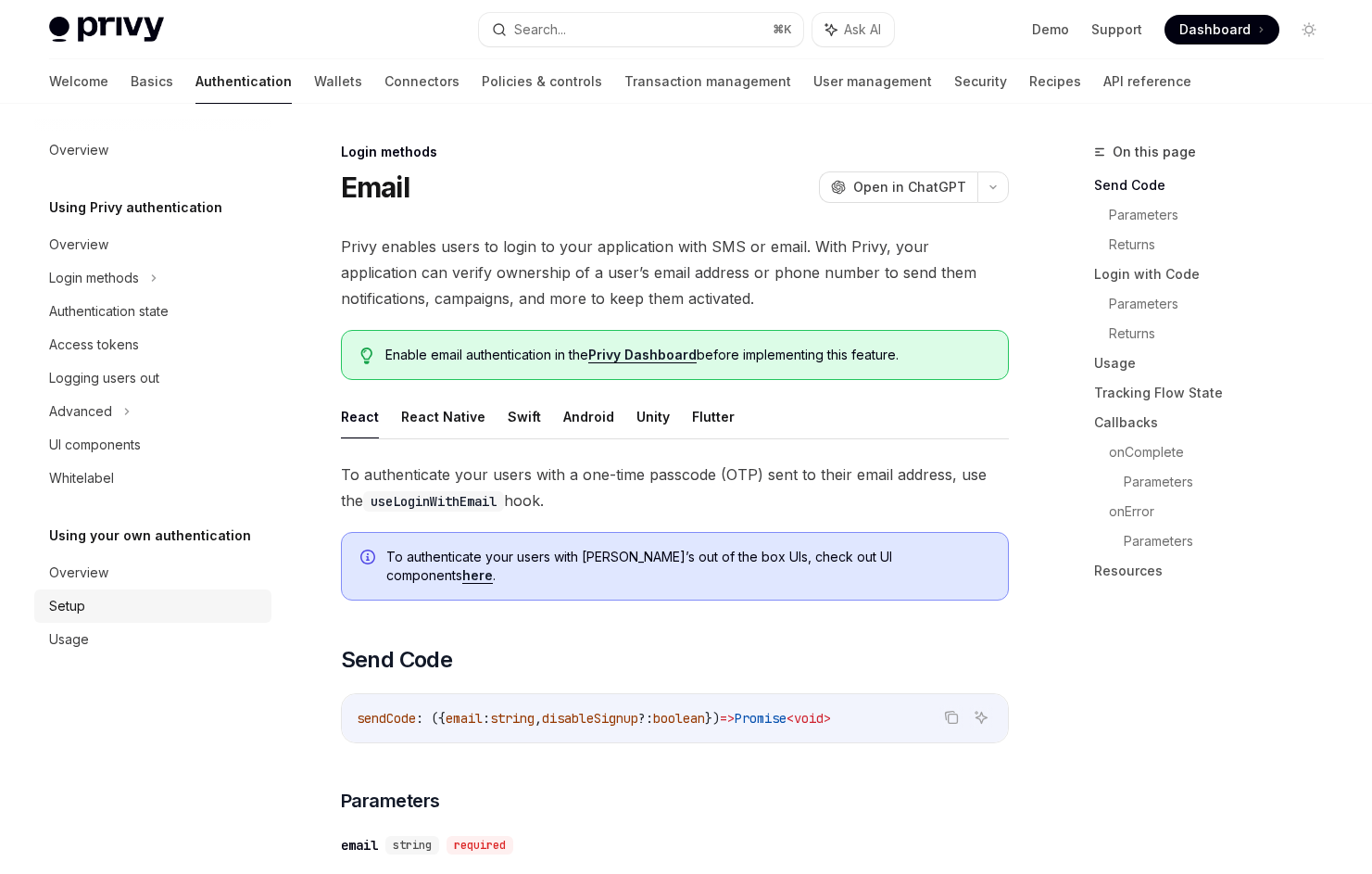
click at [125, 589] on link "Setup" at bounding box center [153, 605] width 237 height 33
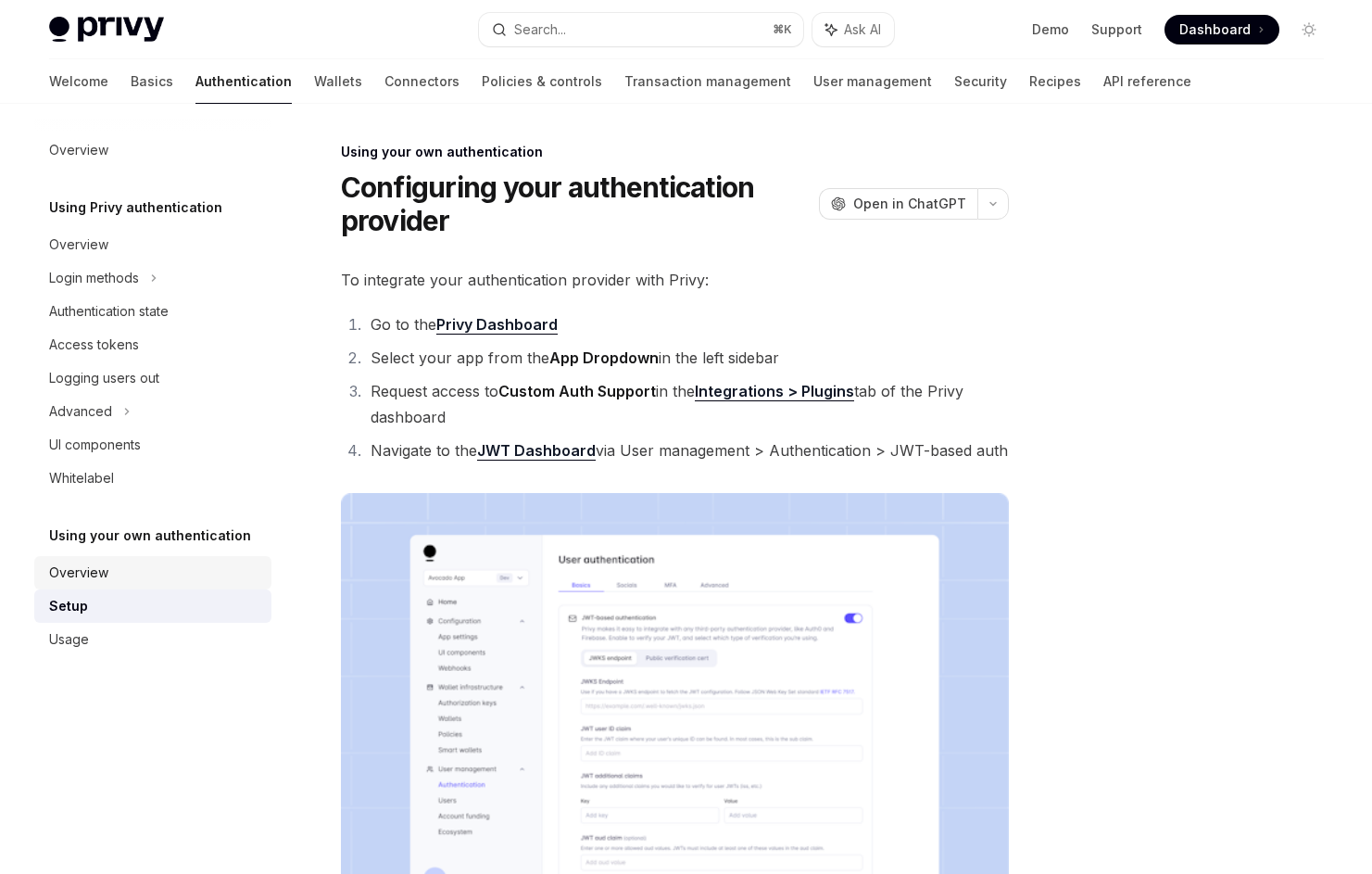
click at [127, 579] on div "Overview" at bounding box center [154, 572] width 211 height 22
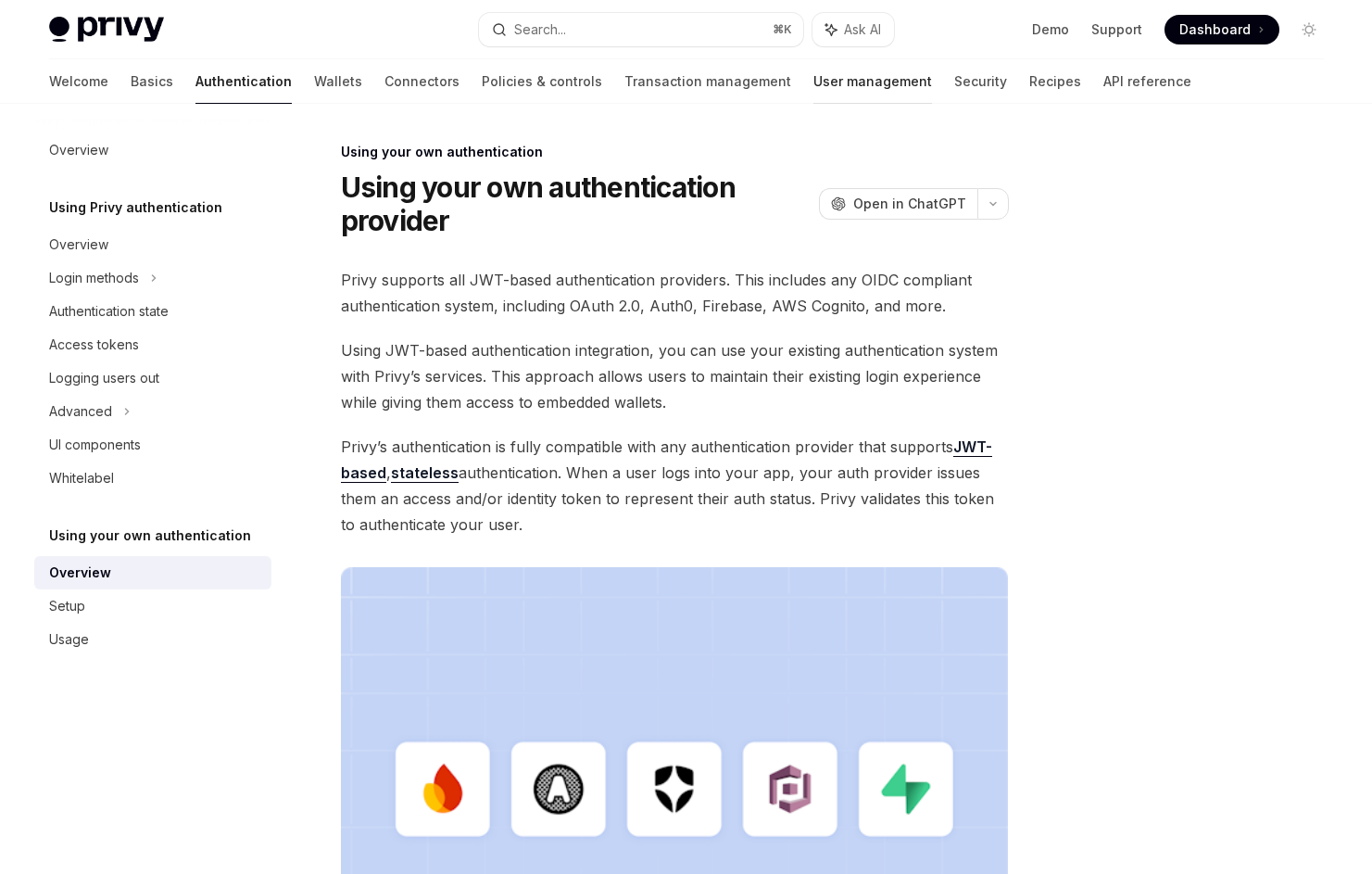
click at [814, 81] on link "User management" at bounding box center [873, 81] width 119 height 45
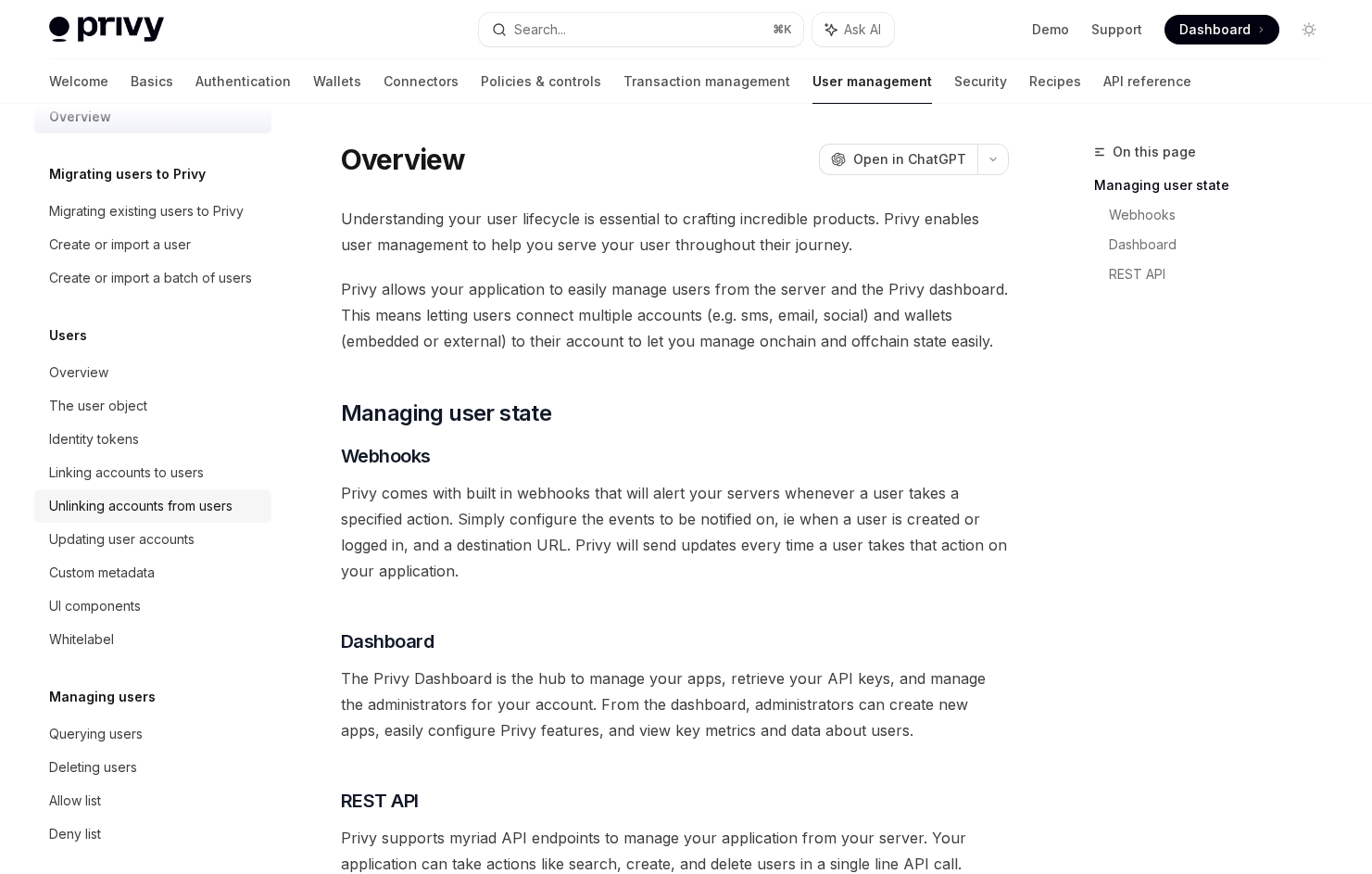
scroll to position [135, 0]
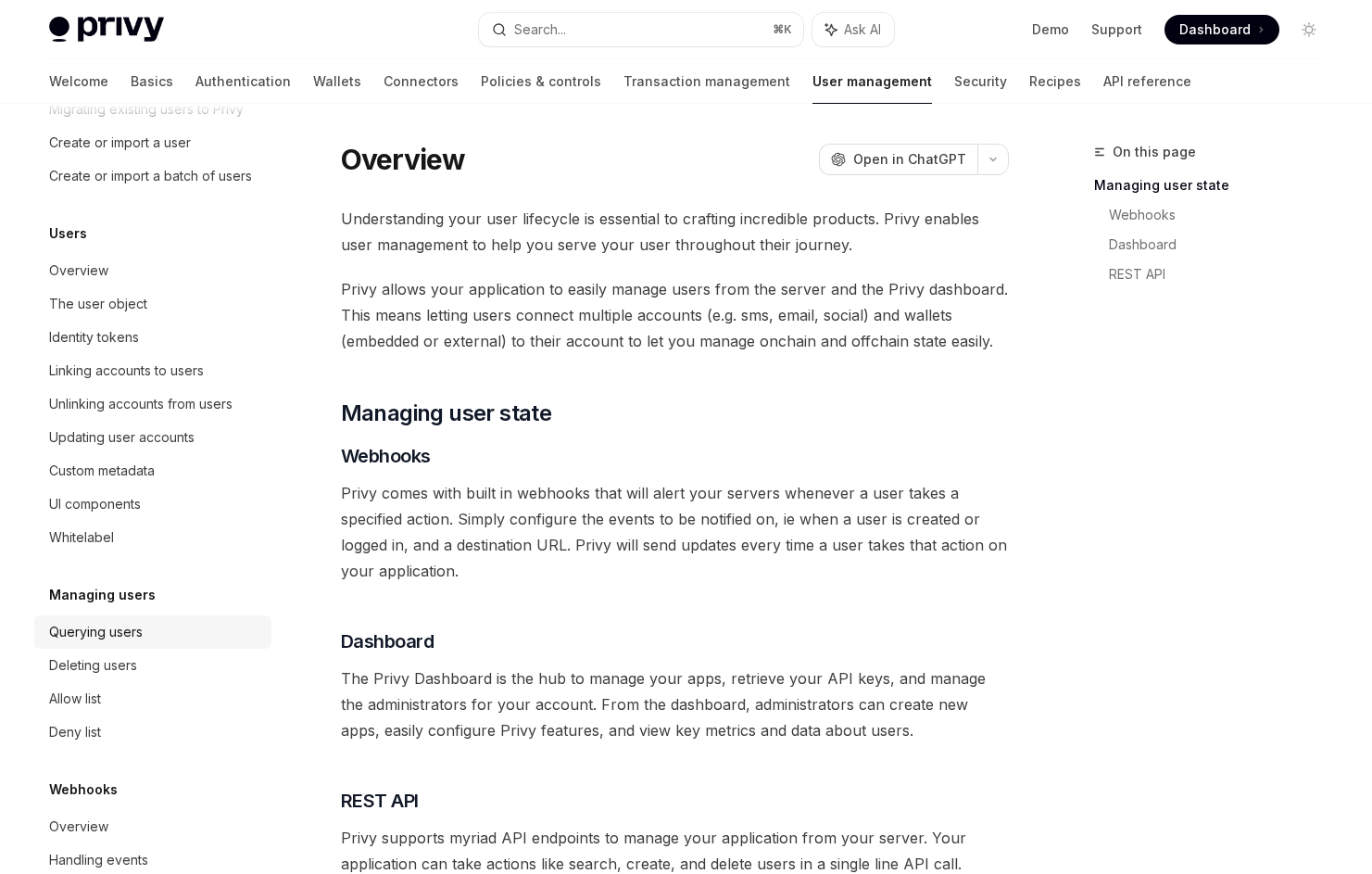
click at [116, 623] on div "Querying users" at bounding box center [96, 631] width 94 height 22
type textarea "*"
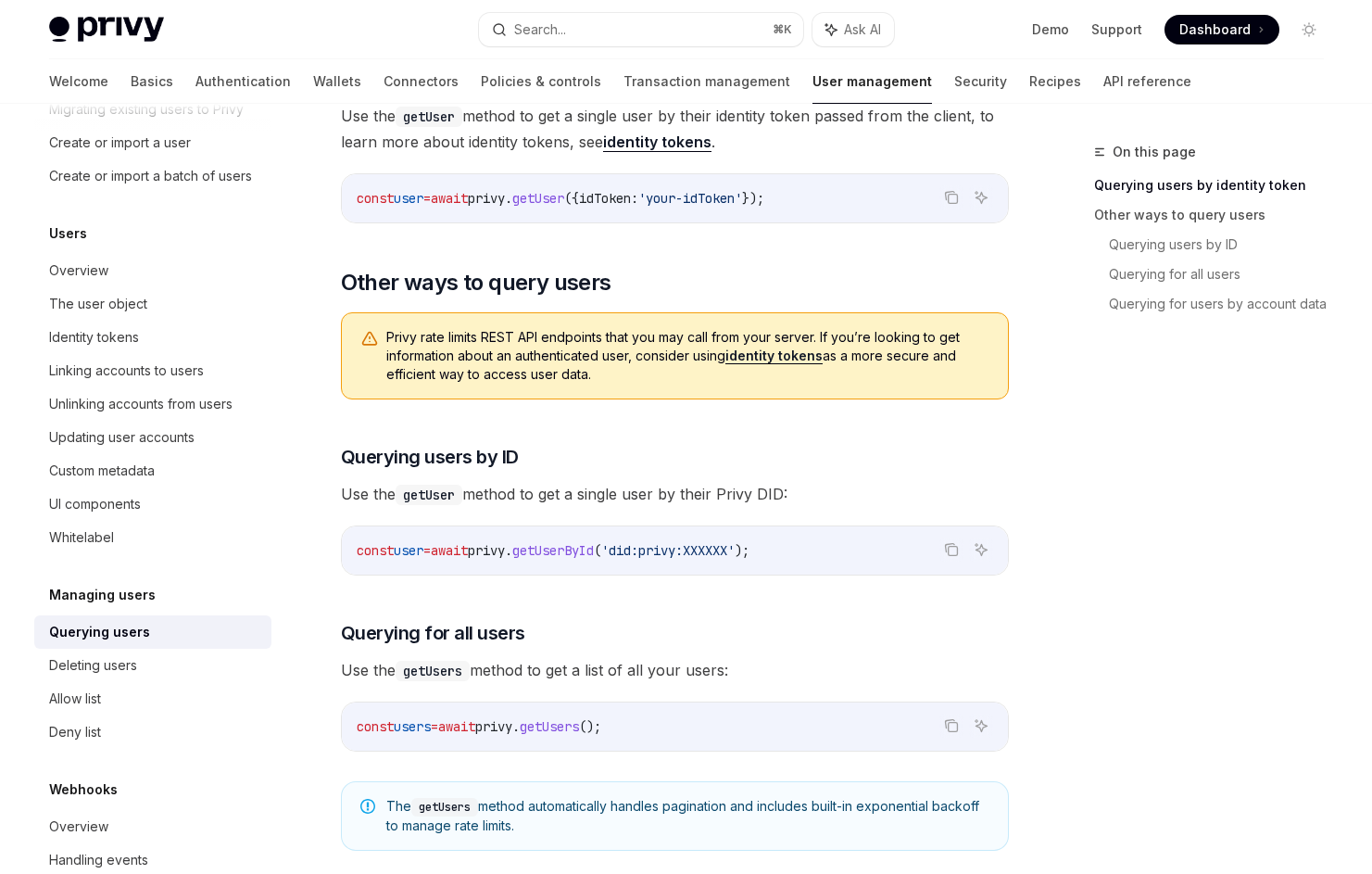
scroll to position [145, 0]
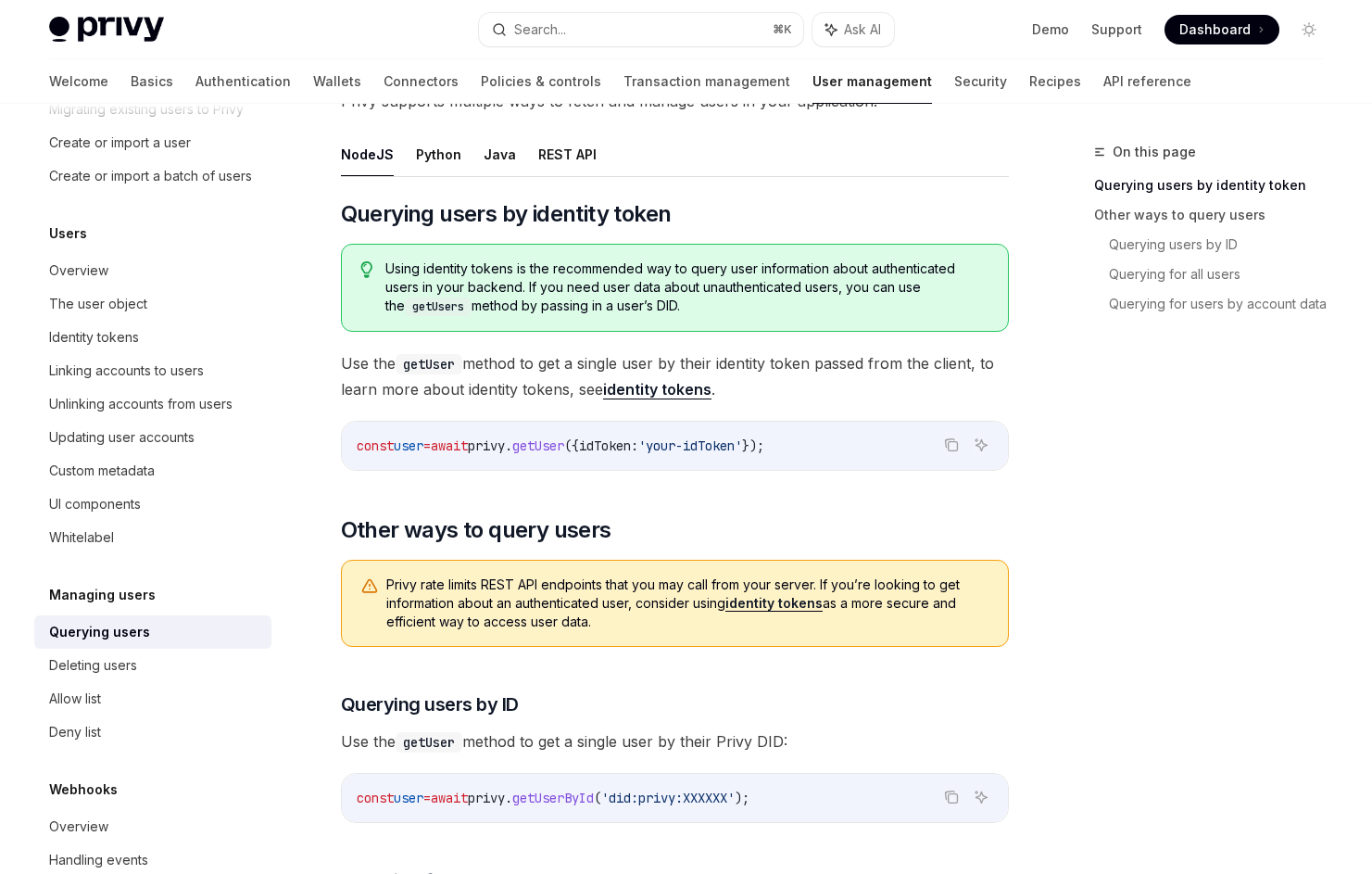
click at [294, 382] on div "Overview Migrating users to Privy Migrating existing users to Privy Create or i…" at bounding box center [167, 489] width 267 height 770
